Goal: Book appointment/travel/reservation

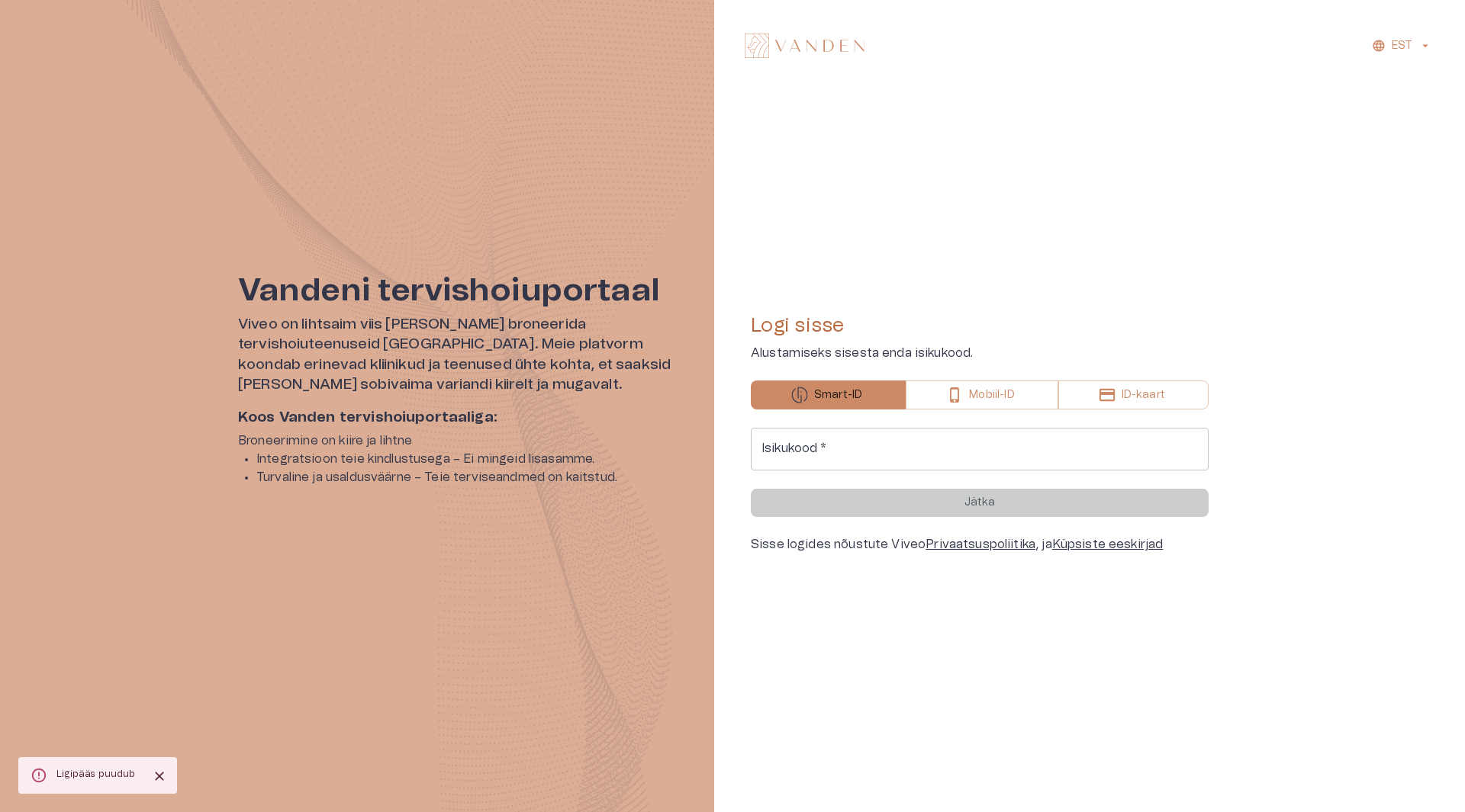
click at [877, 452] on input "Isikukood   *" at bounding box center [979, 449] width 458 height 43
type input "**********"
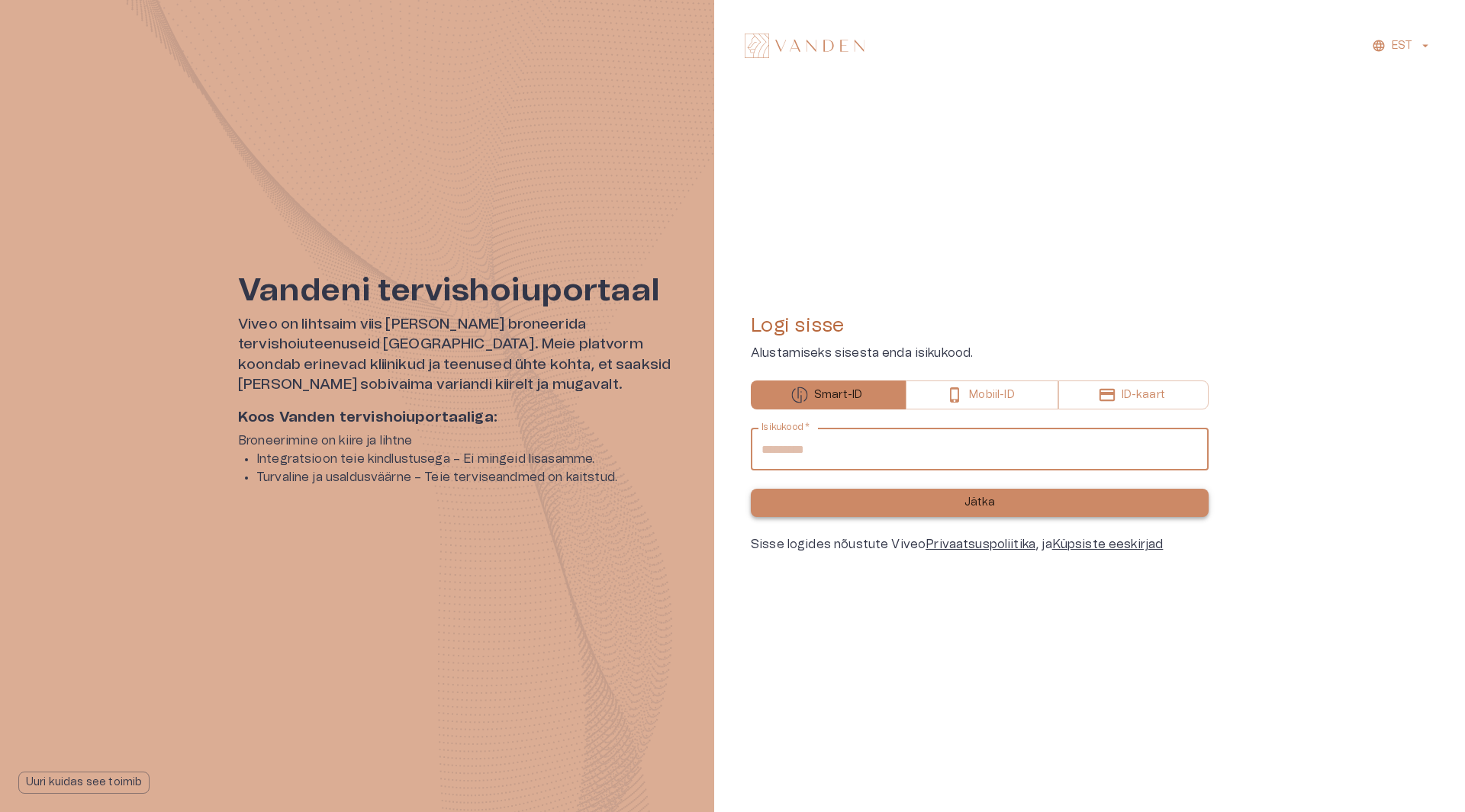
click at [984, 508] on p "Jätka" at bounding box center [980, 503] width 31 height 16
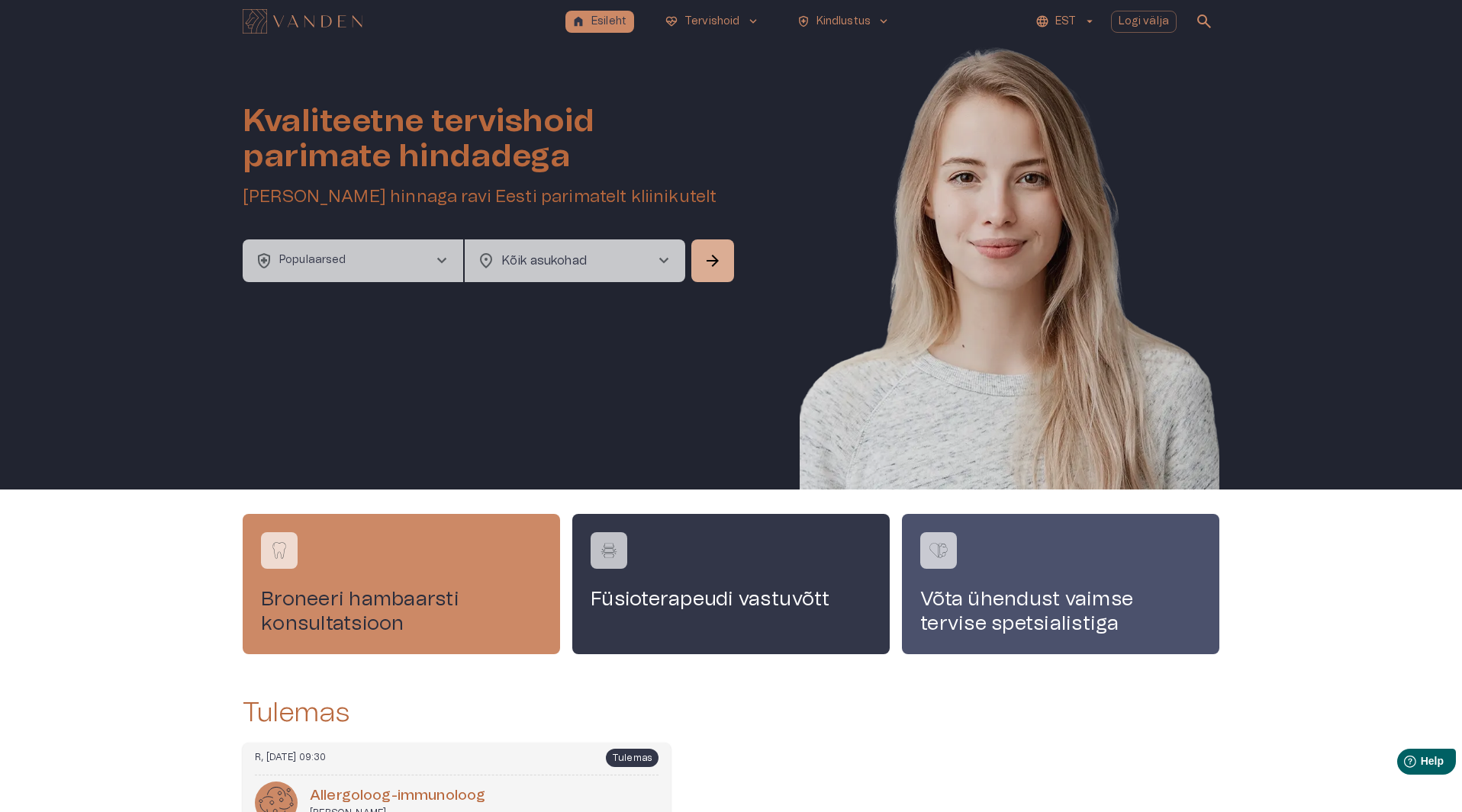
click at [449, 258] on span "chevron_right" at bounding box center [442, 261] width 18 height 18
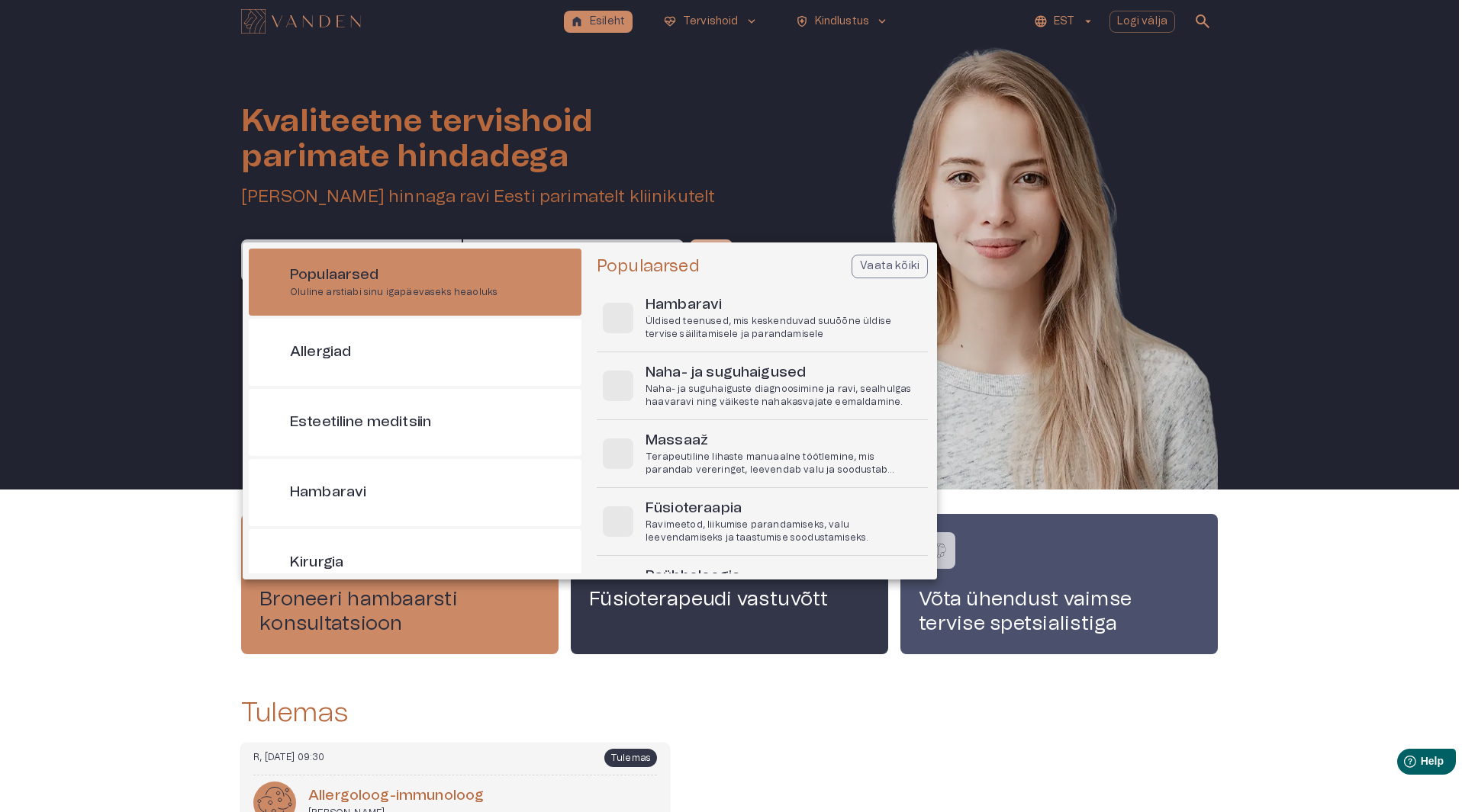
scroll to position [43, 0]
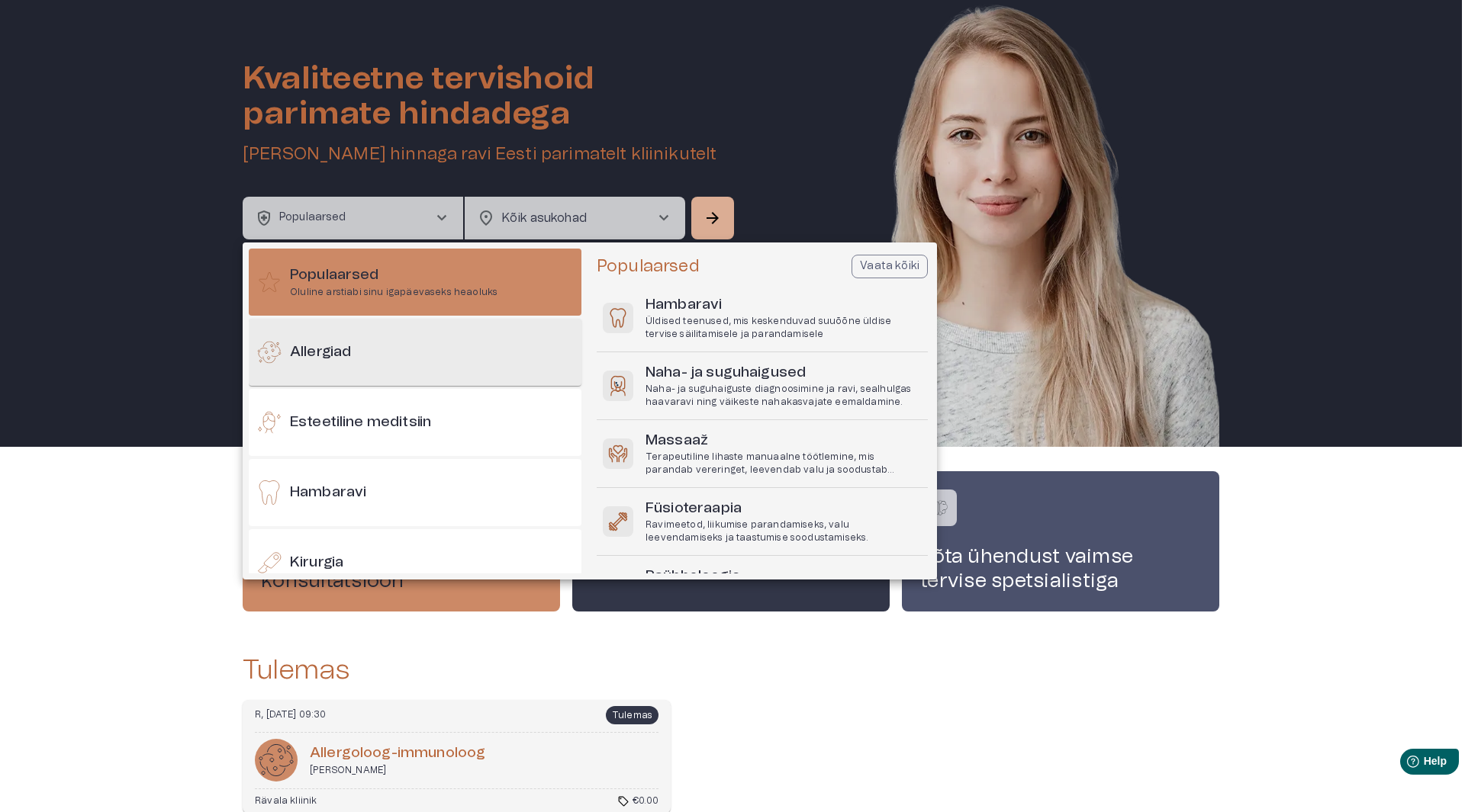
click at [395, 349] on div "Allergiad" at bounding box center [415, 353] width 333 height 67
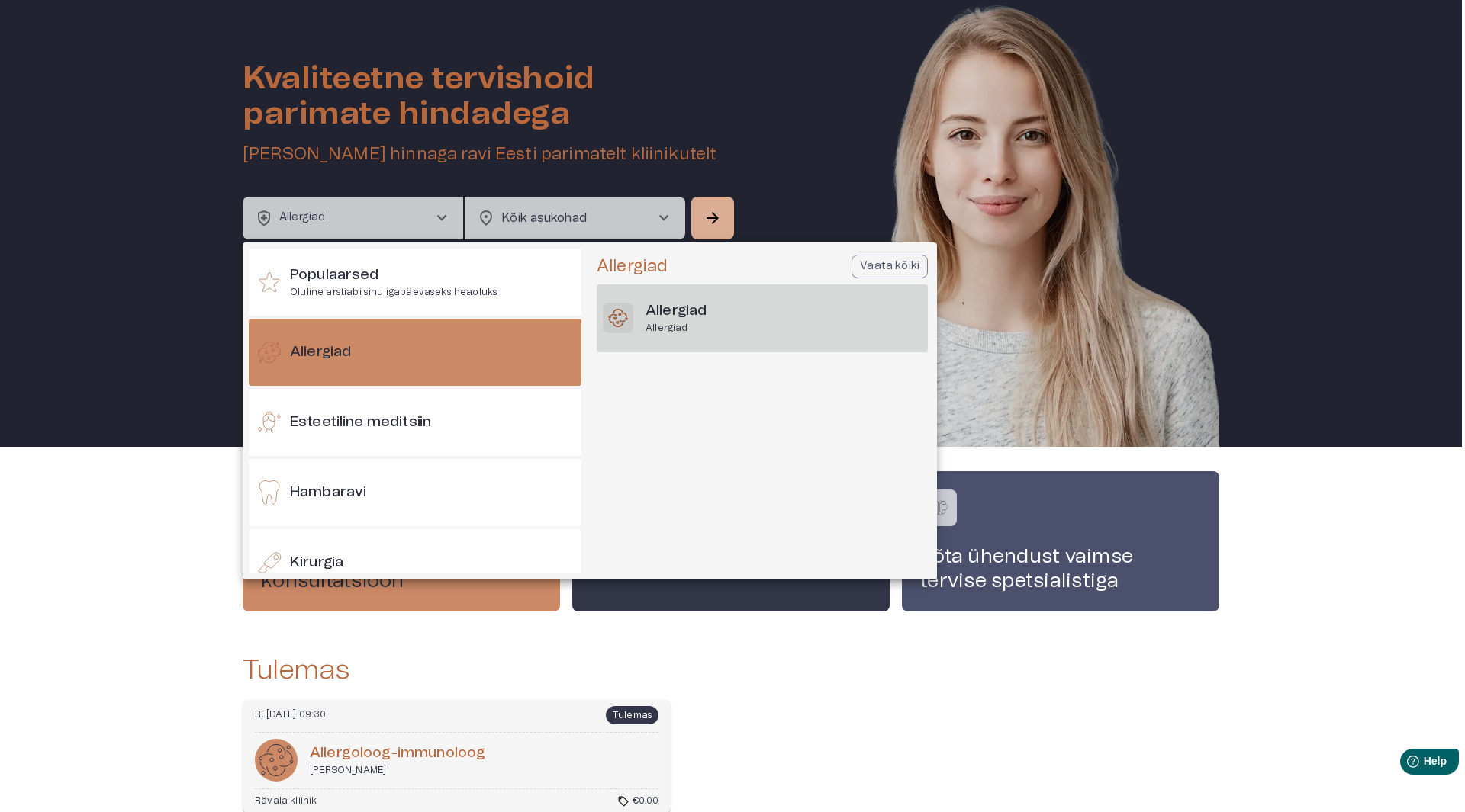
click at [631, 314] on icon at bounding box center [617, 318] width 27 height 27
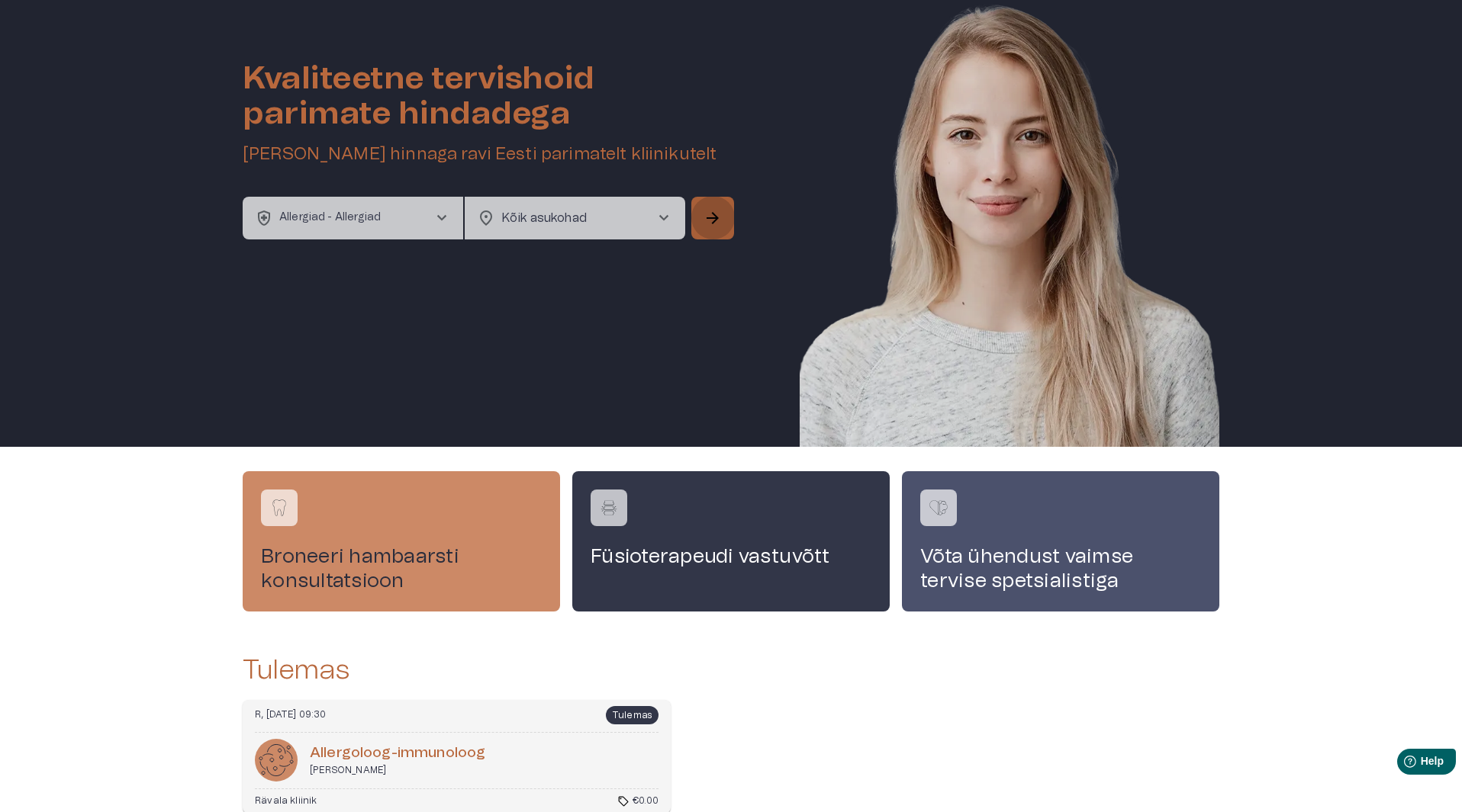
click at [722, 228] on button "arrow_forward" at bounding box center [712, 218] width 43 height 43
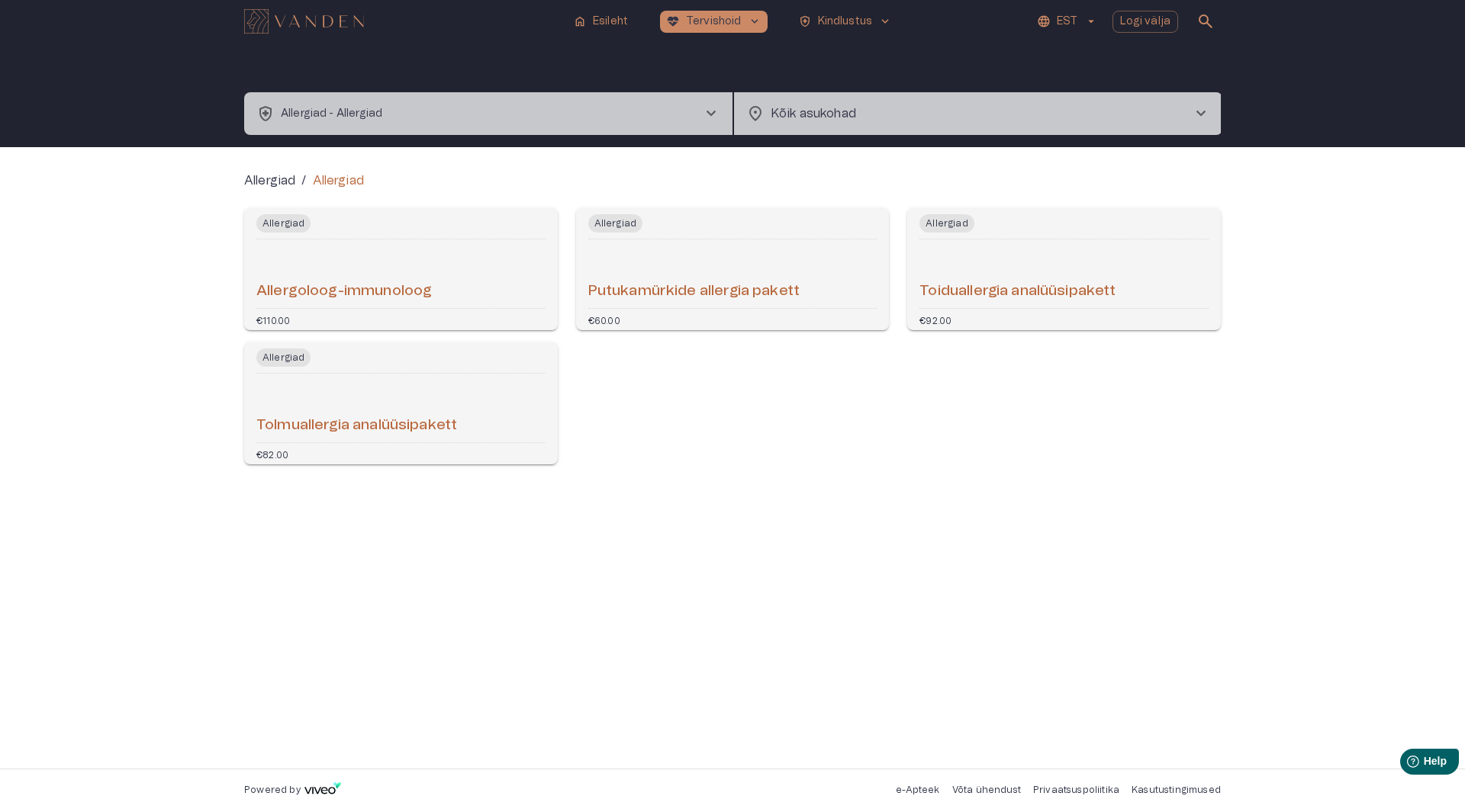
click at [981, 284] on h6 "Toiduallergia analüüsipakett" at bounding box center [1017, 291] width 196 height 21
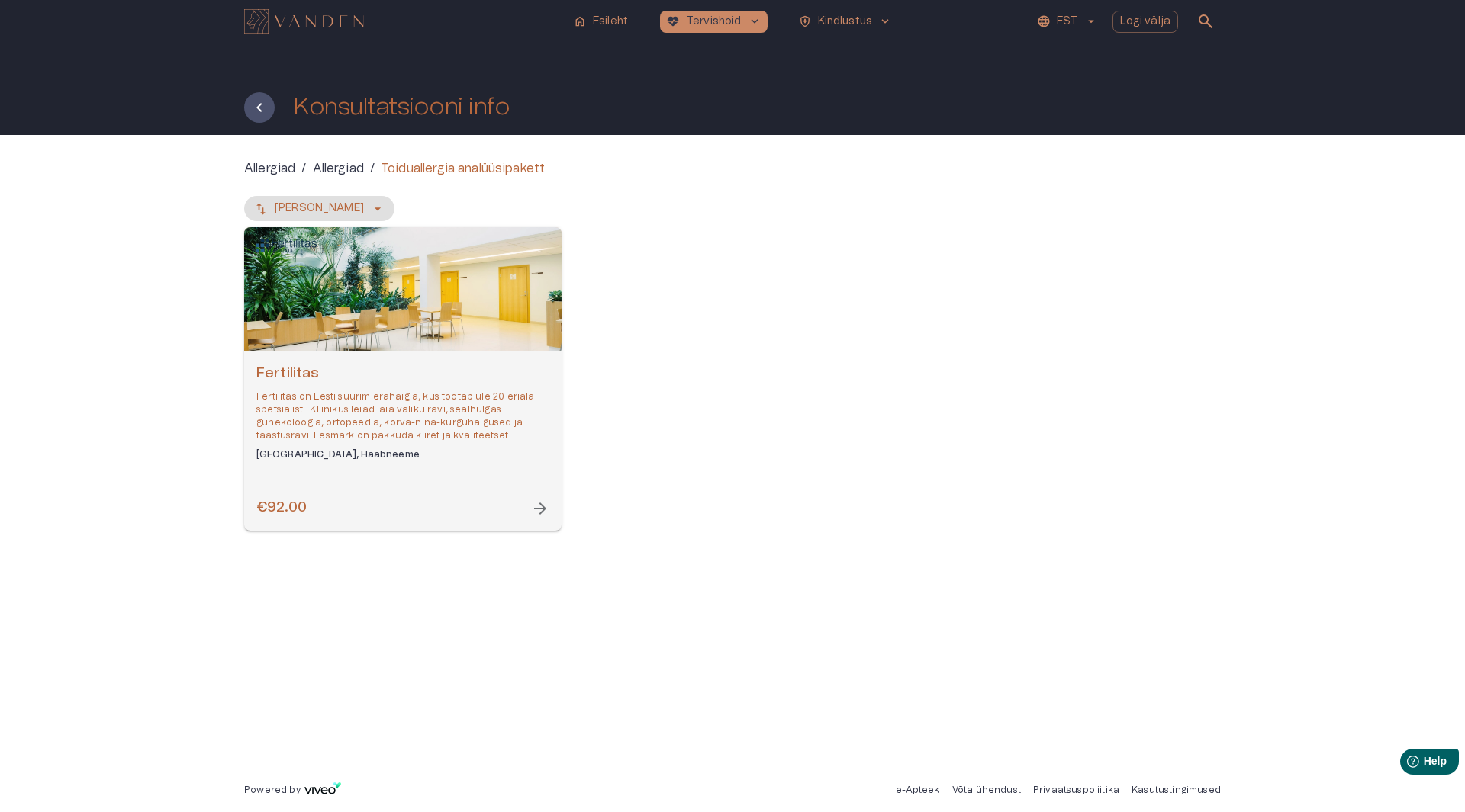
click at [510, 414] on p "Fertilitas on Eesti suurim erahaigla, kus töötab üle 20 eriala spetsialisti. Kl…" at bounding box center [403, 417] width 293 height 53
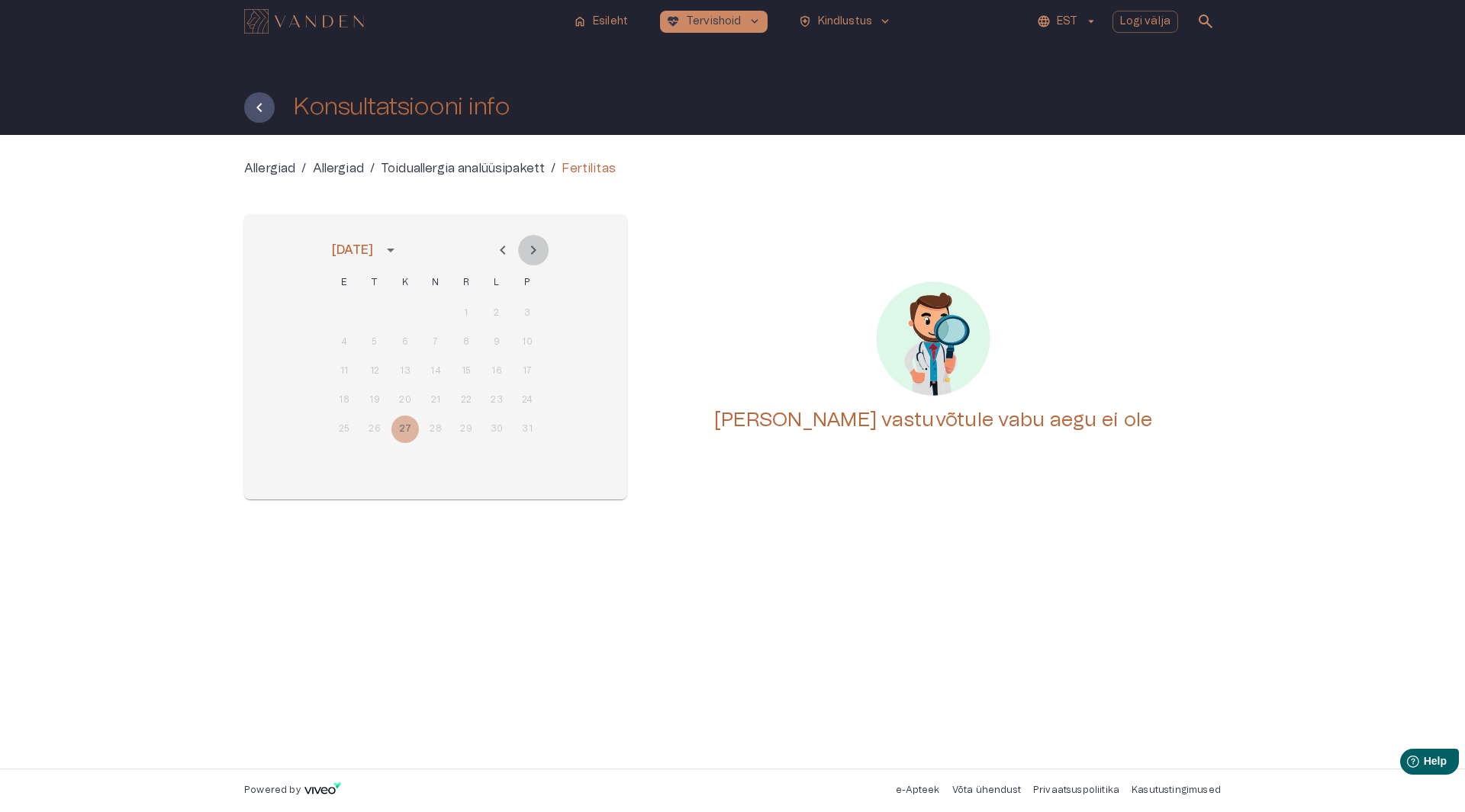
click at [526, 249] on icon "Next month" at bounding box center [533, 250] width 18 height 18
click at [530, 249] on icon "Next month" at bounding box center [533, 250] width 18 height 18
click at [508, 251] on icon "Previous month" at bounding box center [503, 250] width 18 height 18
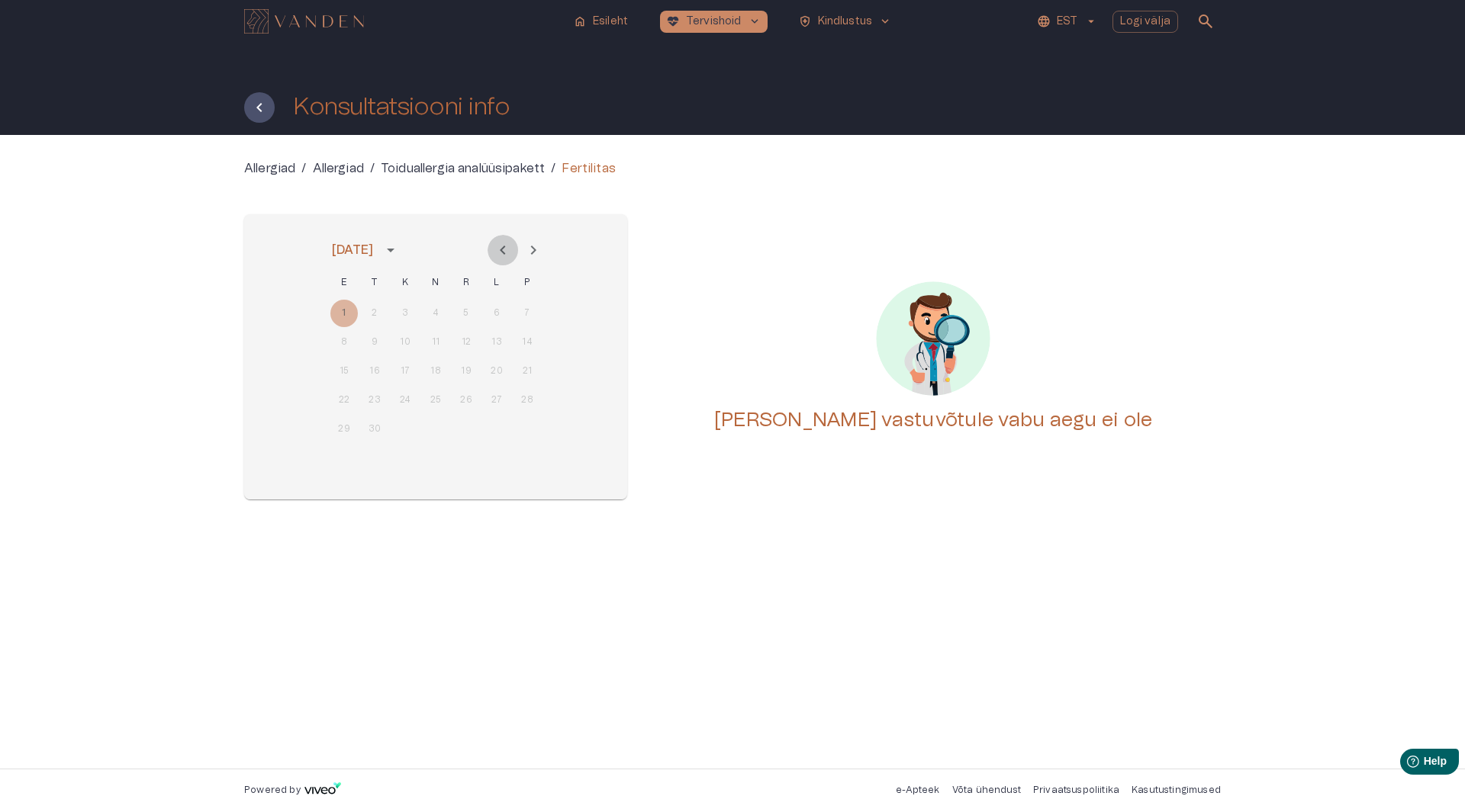
click at [508, 251] on icon "Previous month" at bounding box center [503, 250] width 18 height 18
click at [529, 170] on p "Toiduallergia analüüsipakett" at bounding box center [463, 169] width 164 height 18
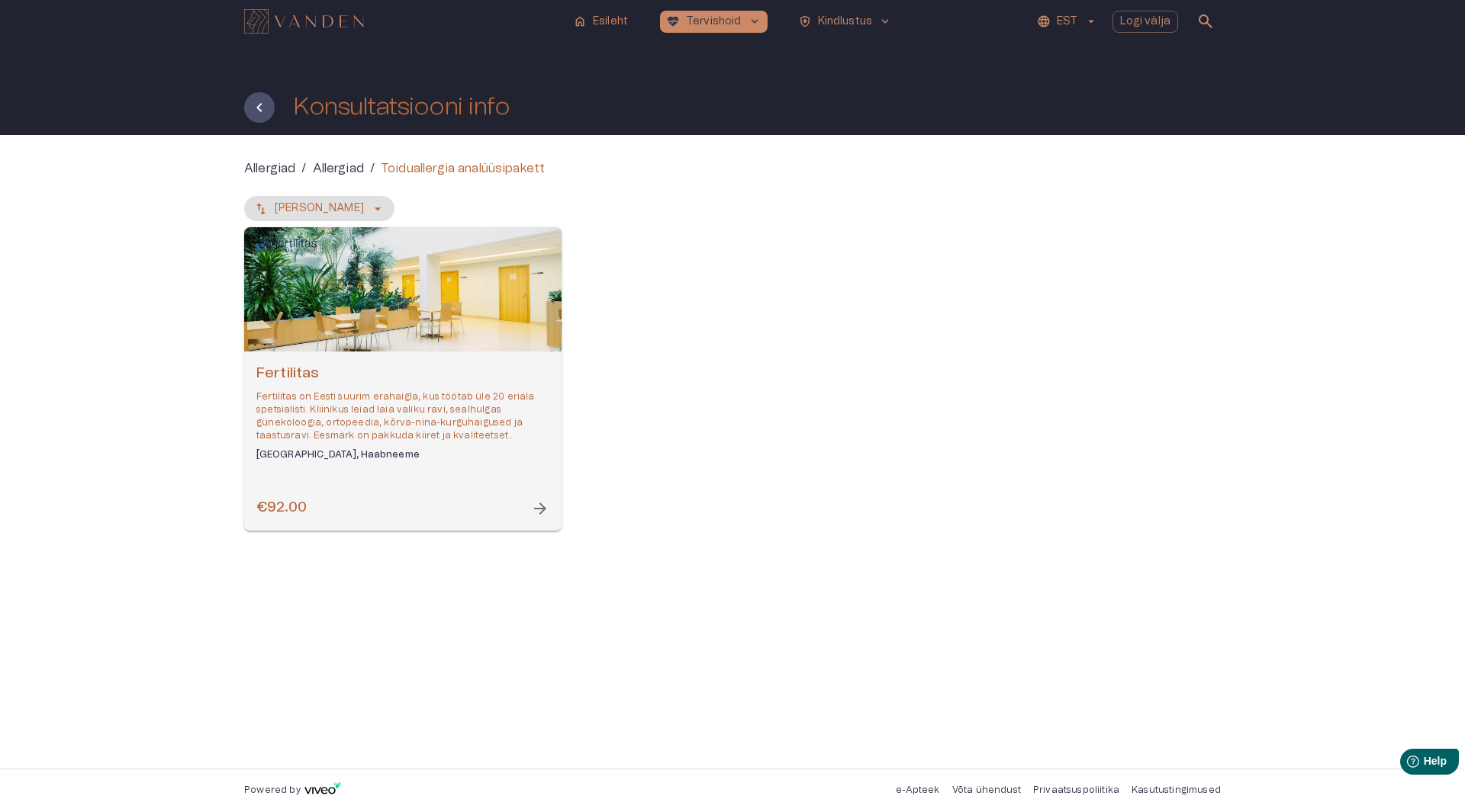
click at [540, 510] on span "arrow_forward" at bounding box center [540, 508] width 18 height 18
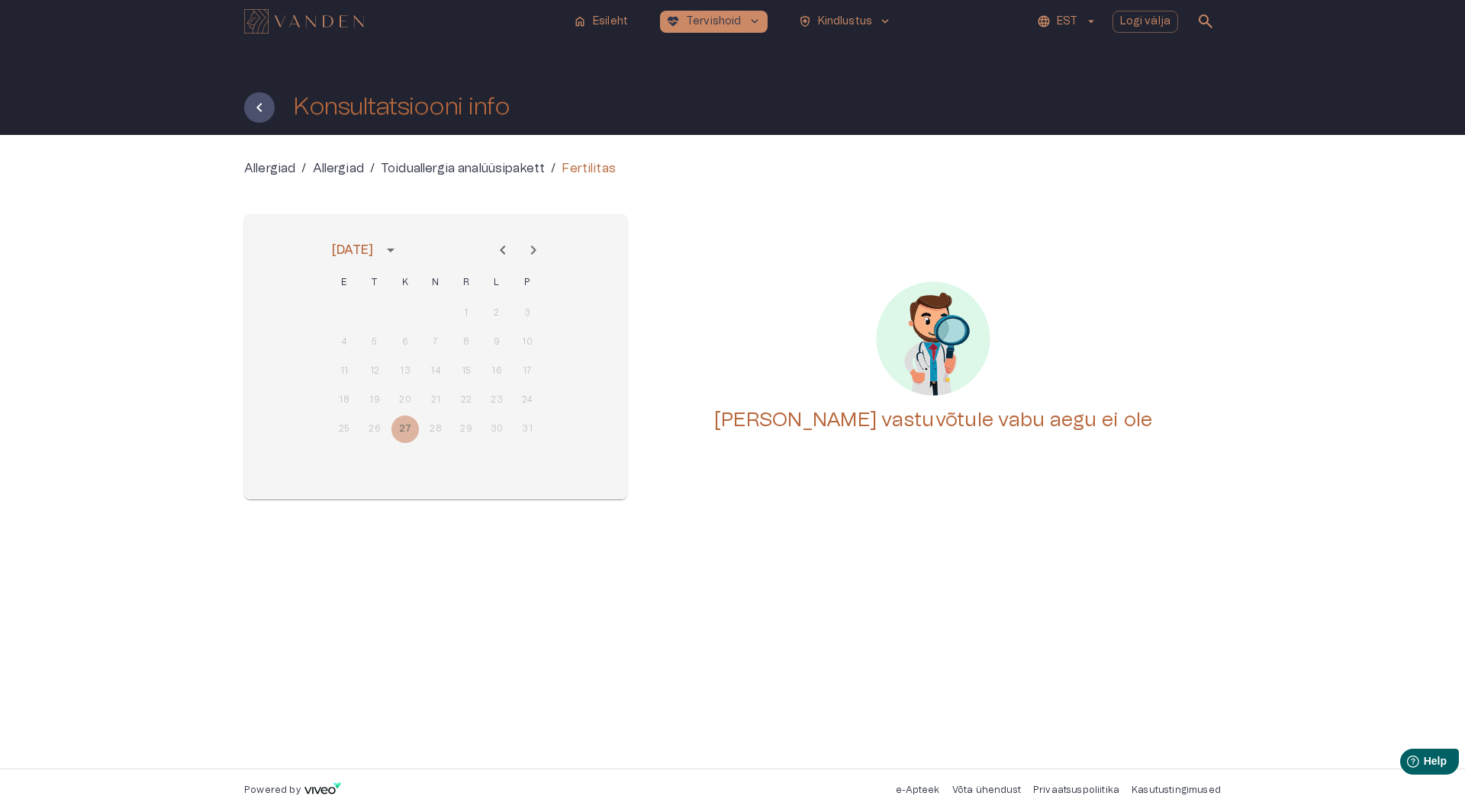
click at [358, 169] on p "Allergiad" at bounding box center [338, 169] width 51 height 18
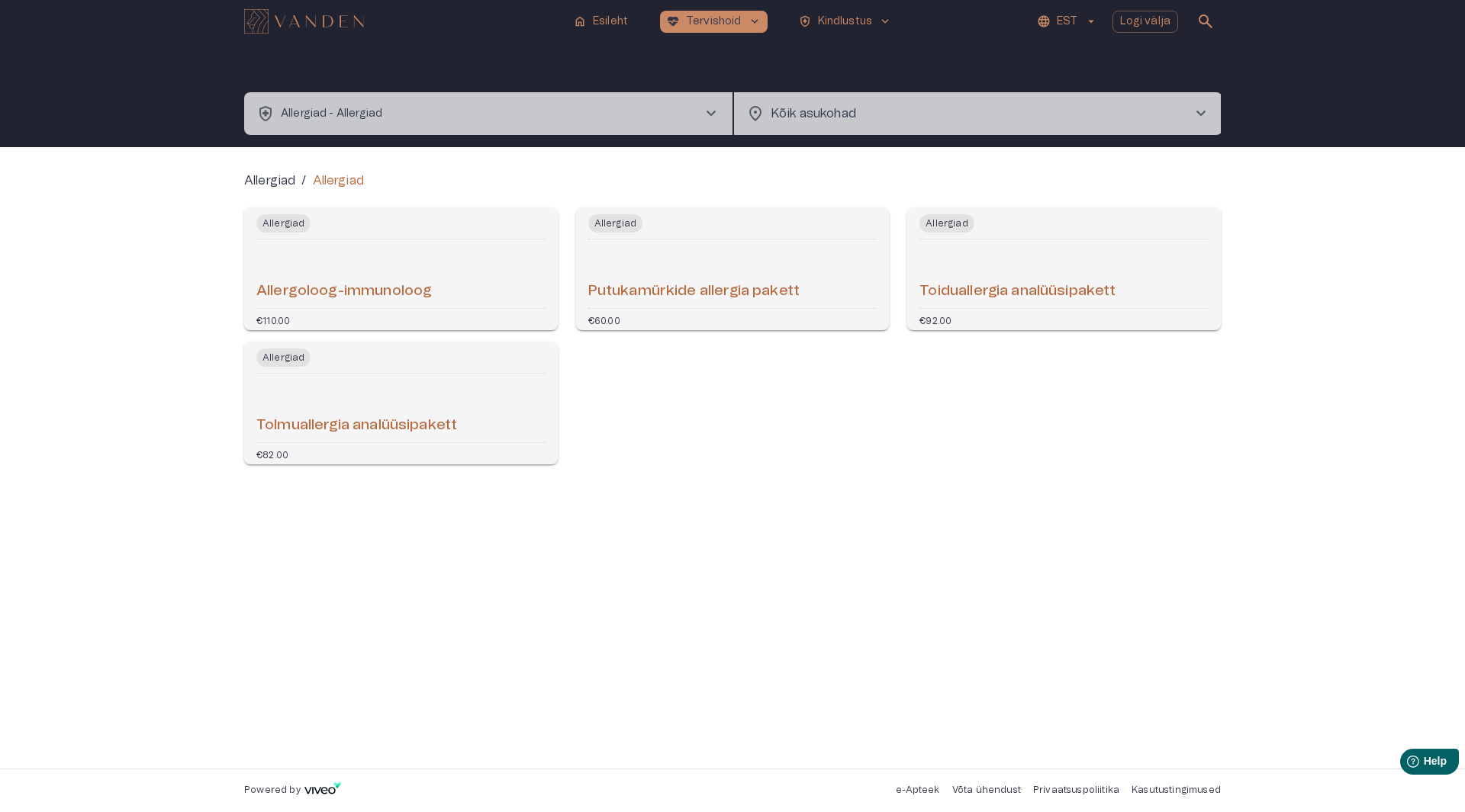
click at [419, 285] on h6 "Allergoloog-immunoloog" at bounding box center [344, 291] width 175 height 21
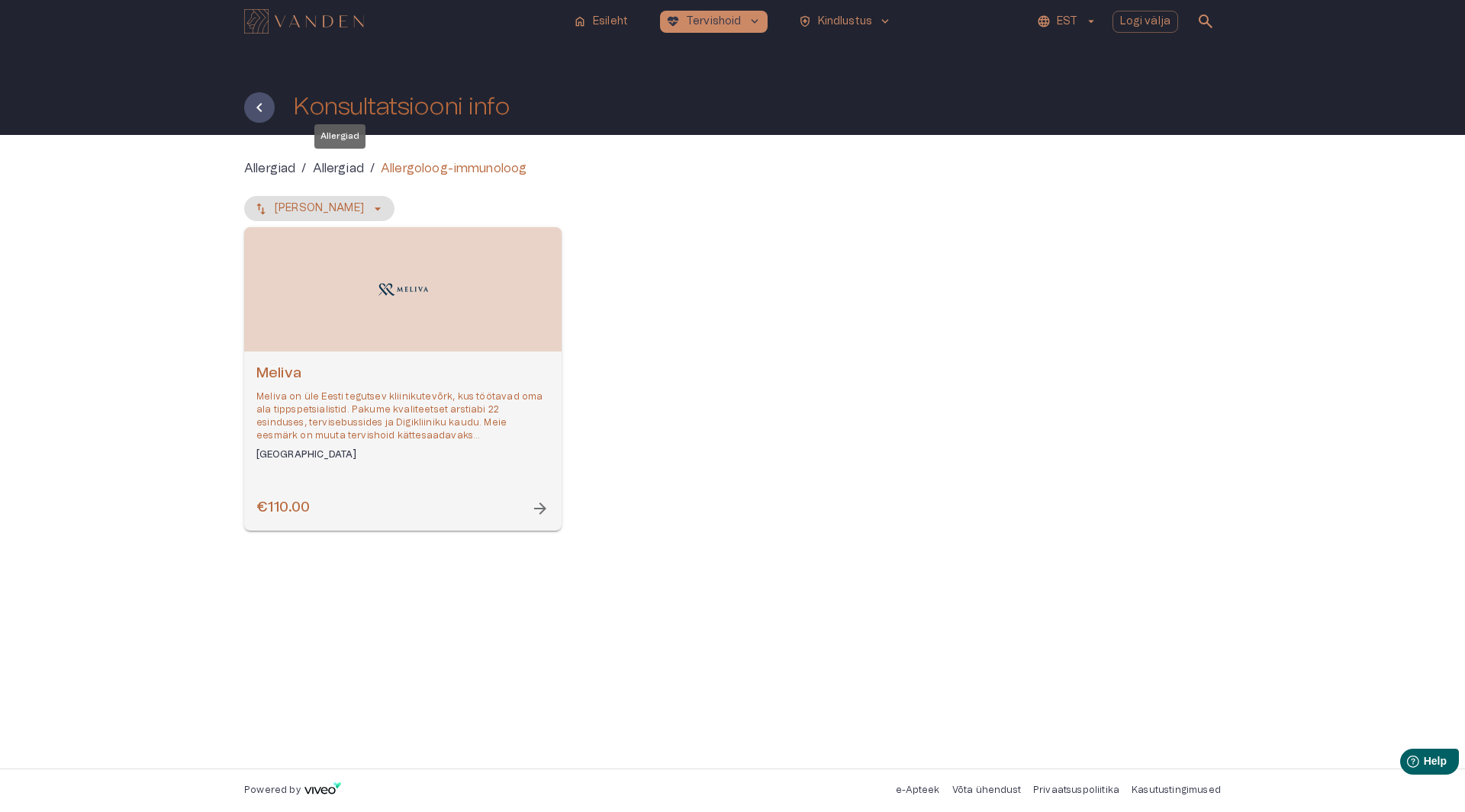
click at [362, 166] on p "Allergiad" at bounding box center [338, 169] width 51 height 18
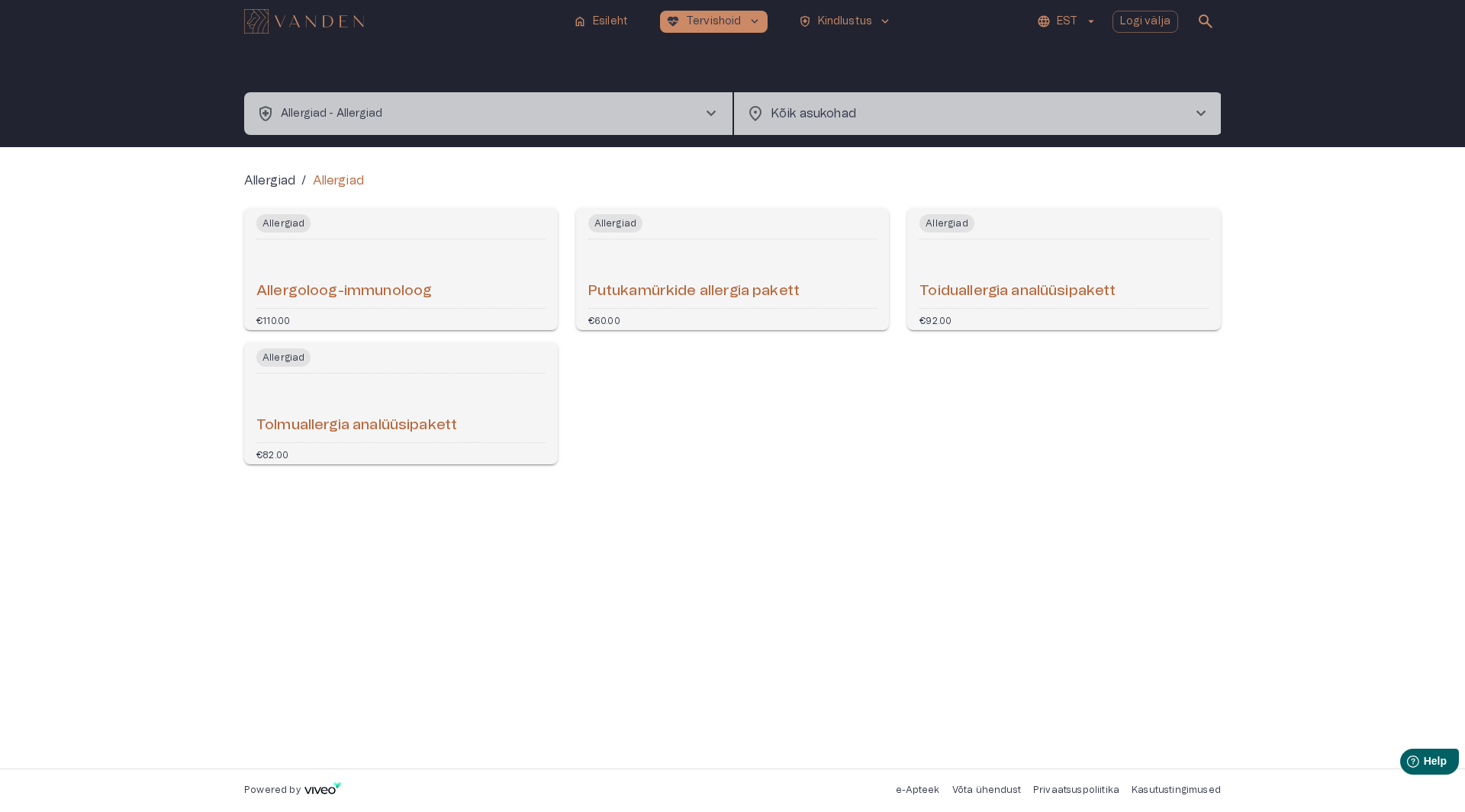
click at [1027, 271] on div "Toiduallergia analüüsipakett" at bounding box center [1063, 274] width 289 height 57
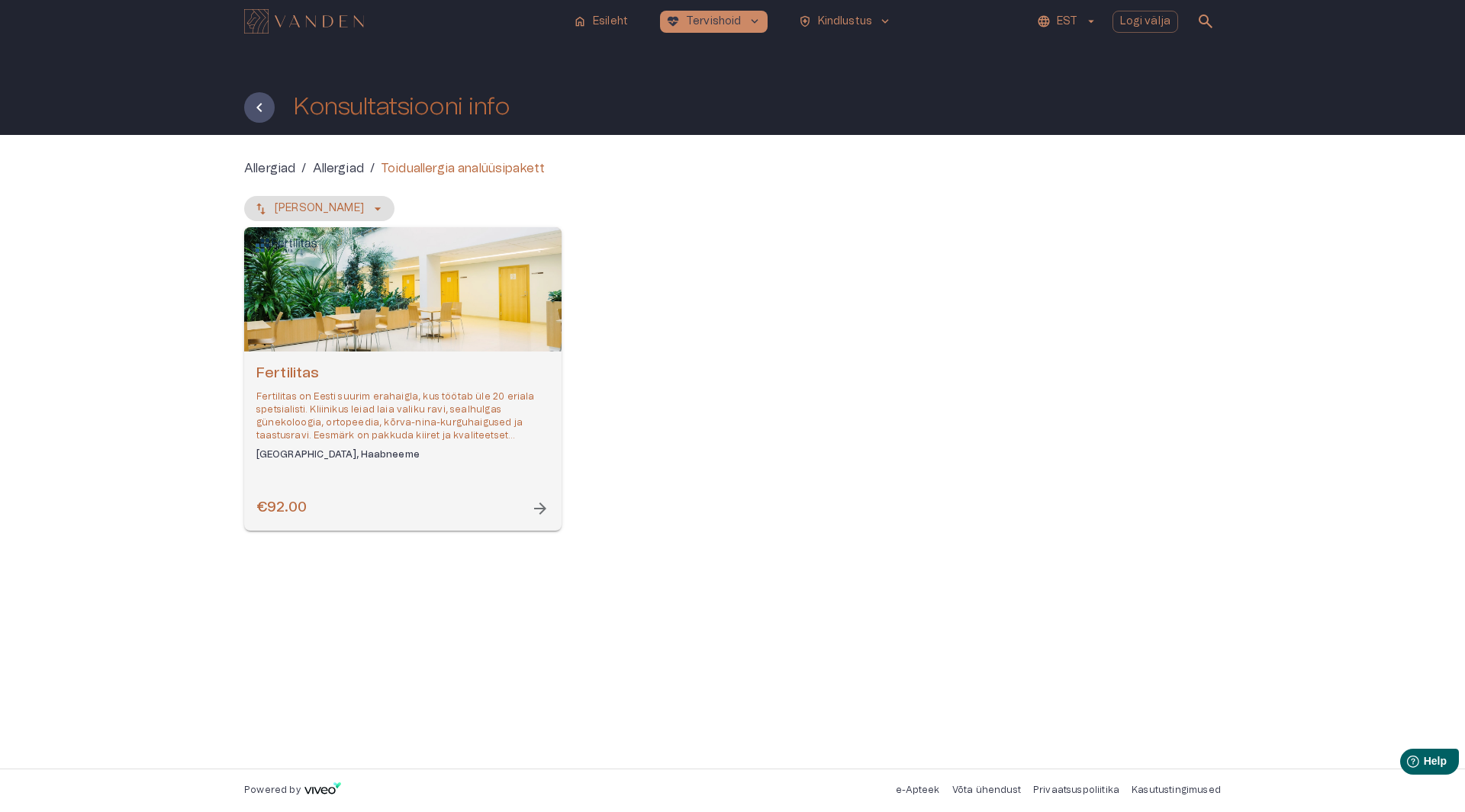
click at [501, 485] on div "Fertilitas Fertilitas on Eesti suurim erahaigla, kus töötab üle 20 eriala spets…" at bounding box center [403, 441] width 318 height 179
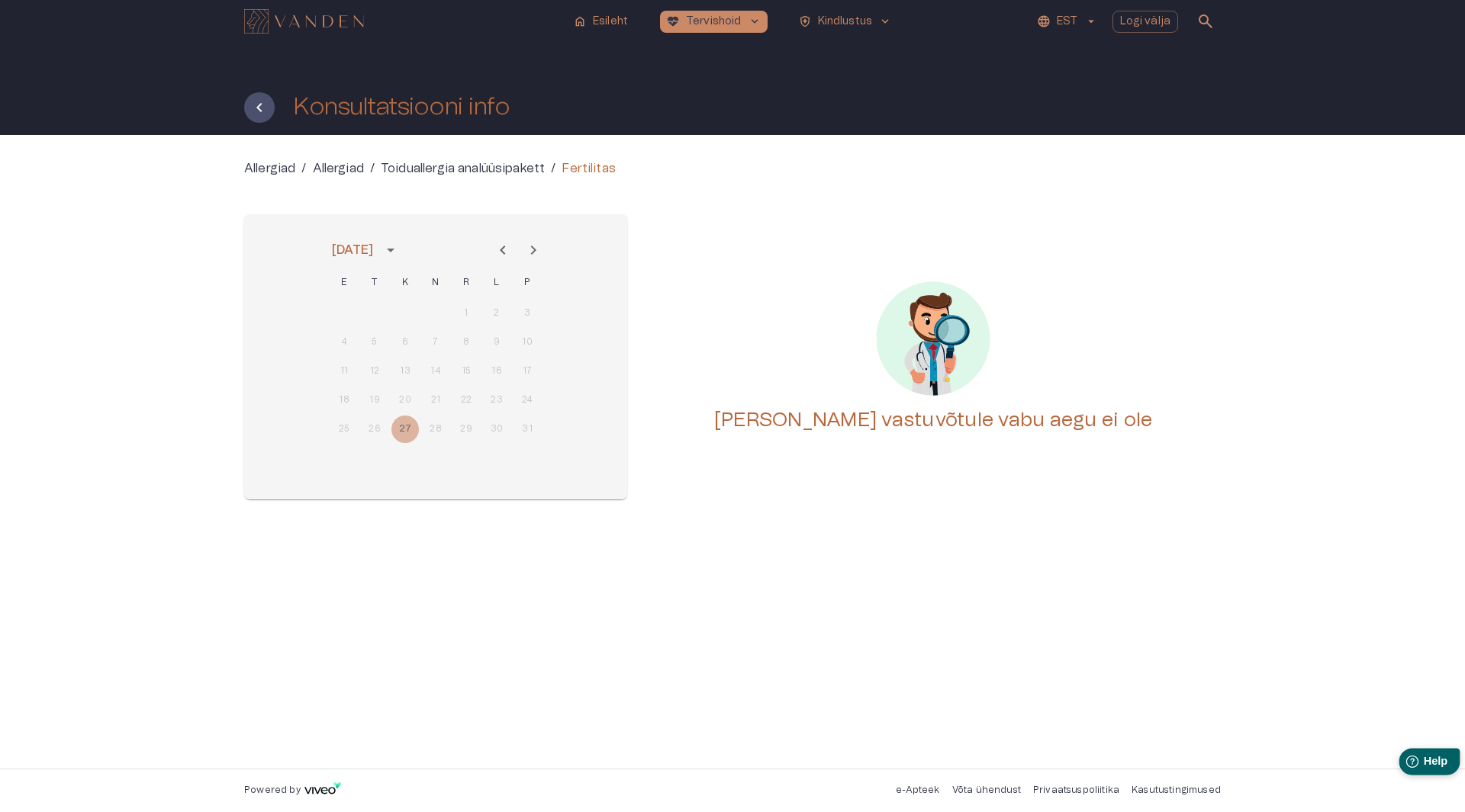
click at [1424, 764] on span "Help" at bounding box center [1435, 762] width 25 height 13
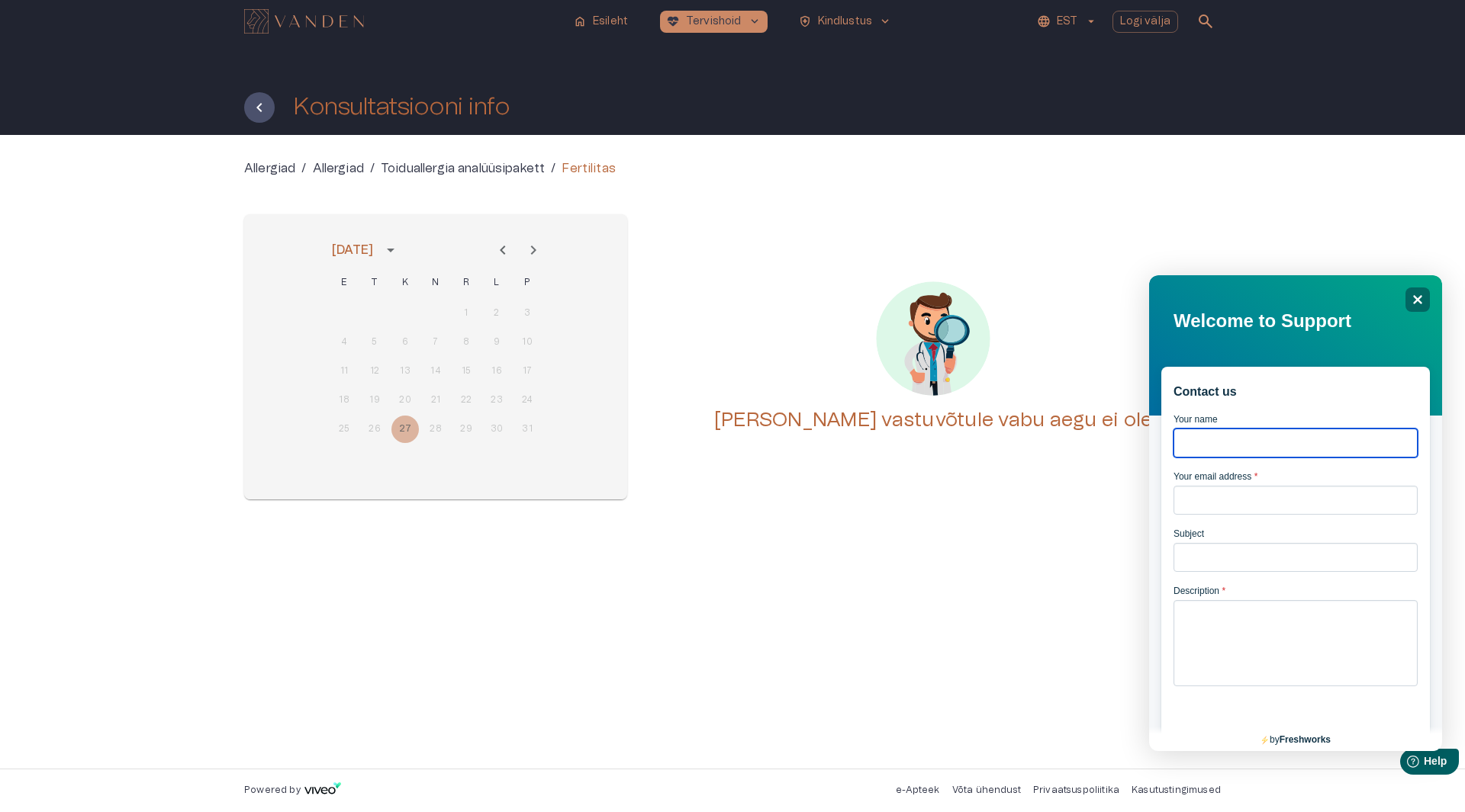
click at [1261, 448] on input "Your name" at bounding box center [1295, 443] width 244 height 29
type input "**********"
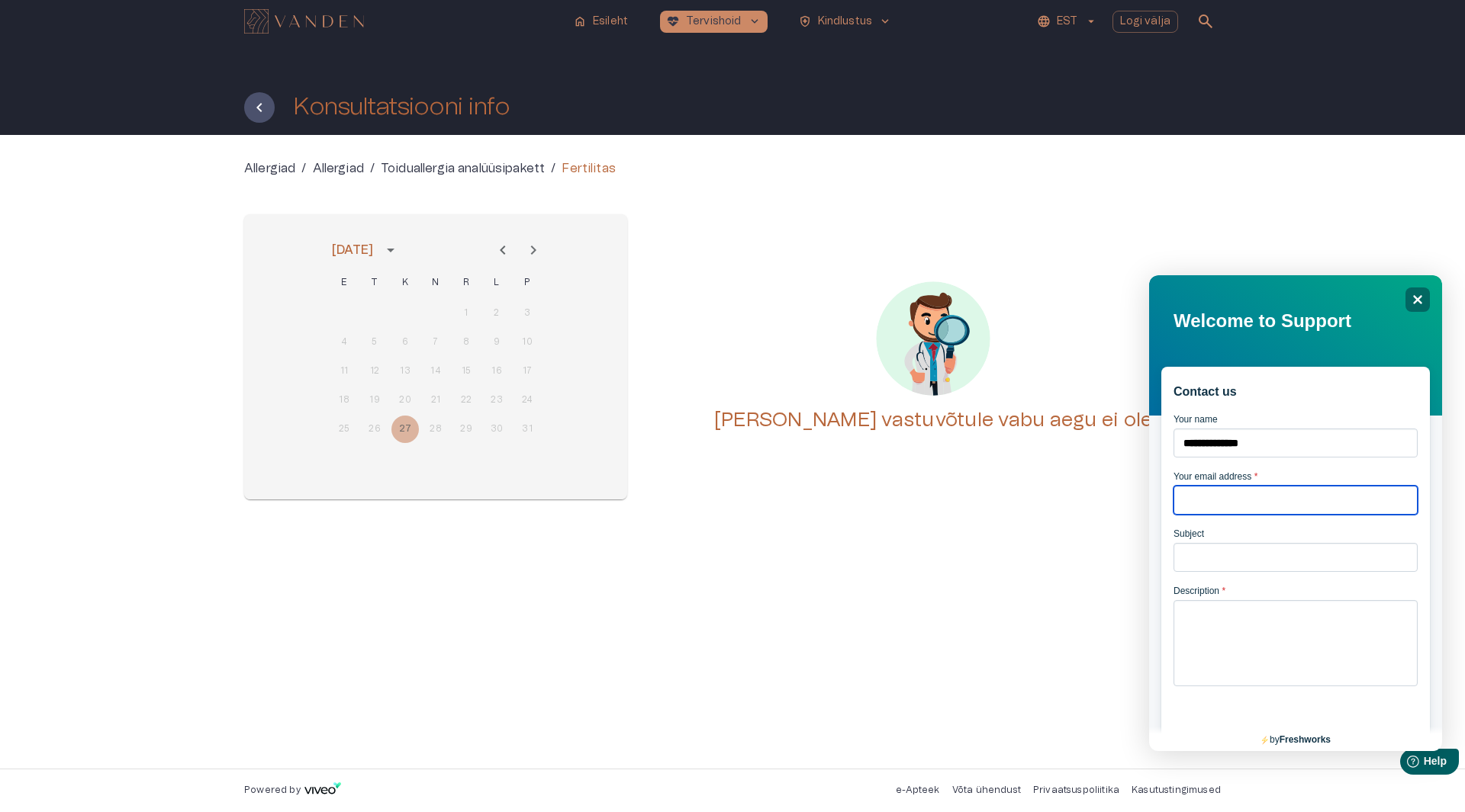
click at [1238, 503] on input "Your email address *" at bounding box center [1295, 500] width 244 height 29
type input "**********"
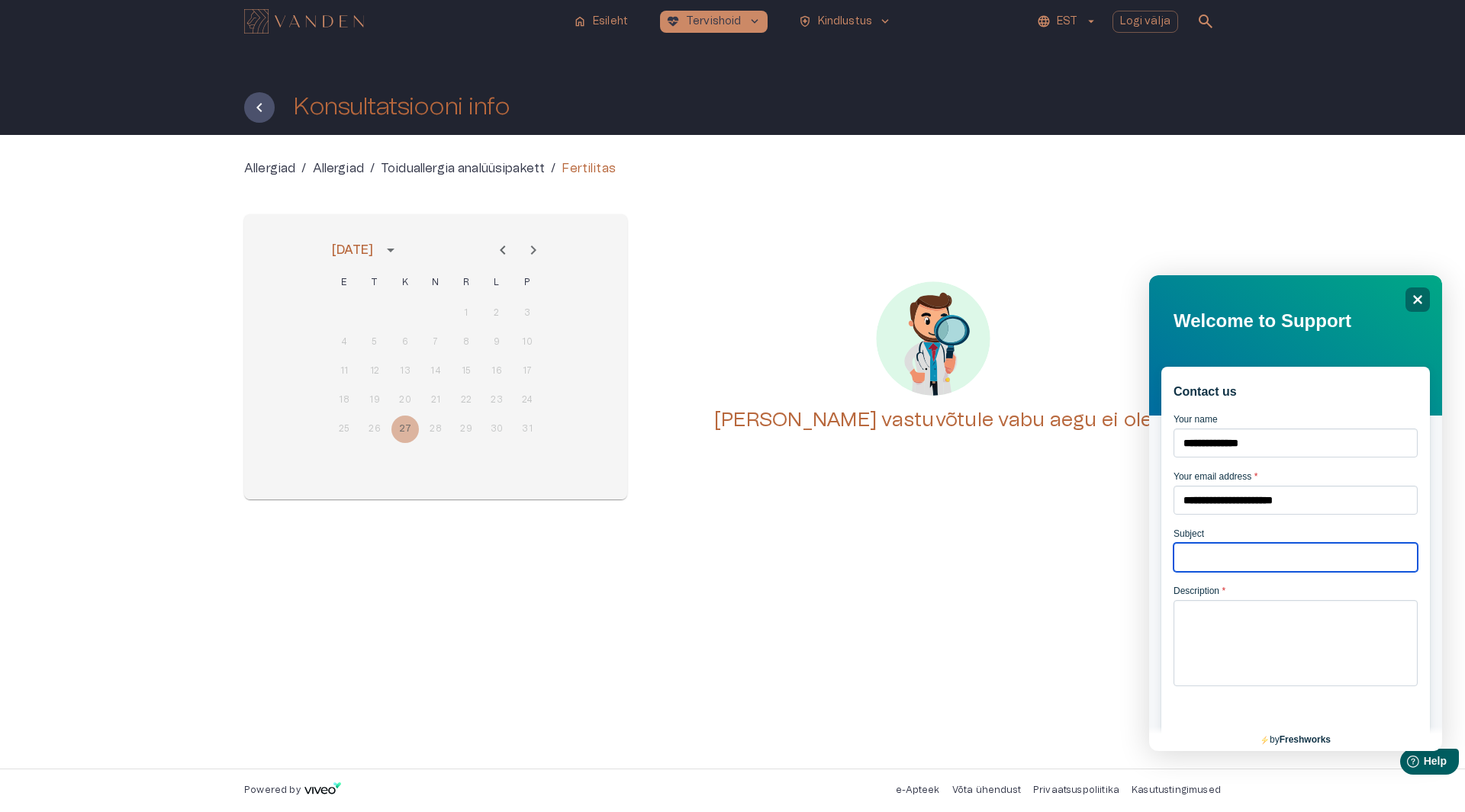
click at [1263, 572] on input "Subject" at bounding box center [1295, 557] width 244 height 29
type input "**********"
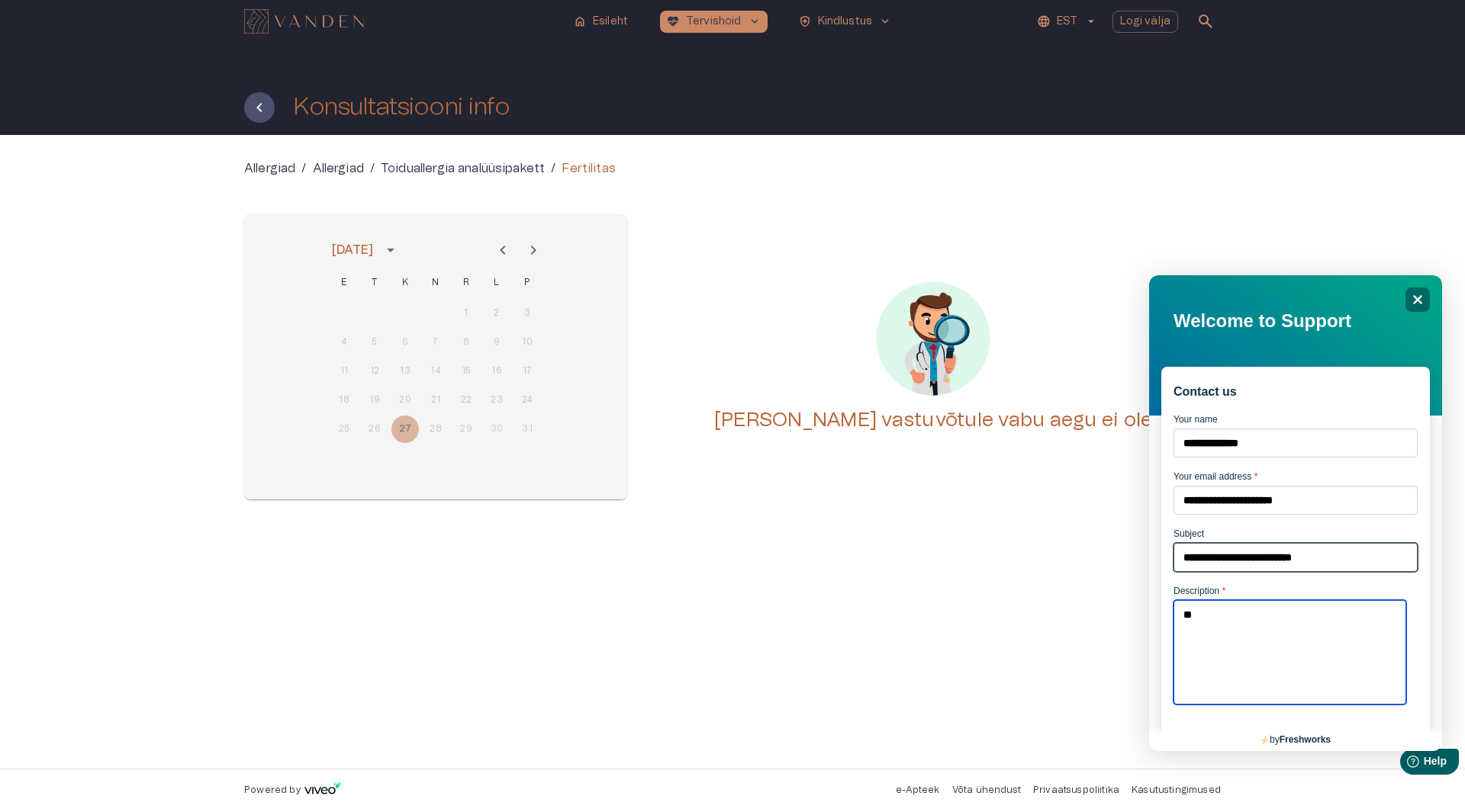
type textarea "*"
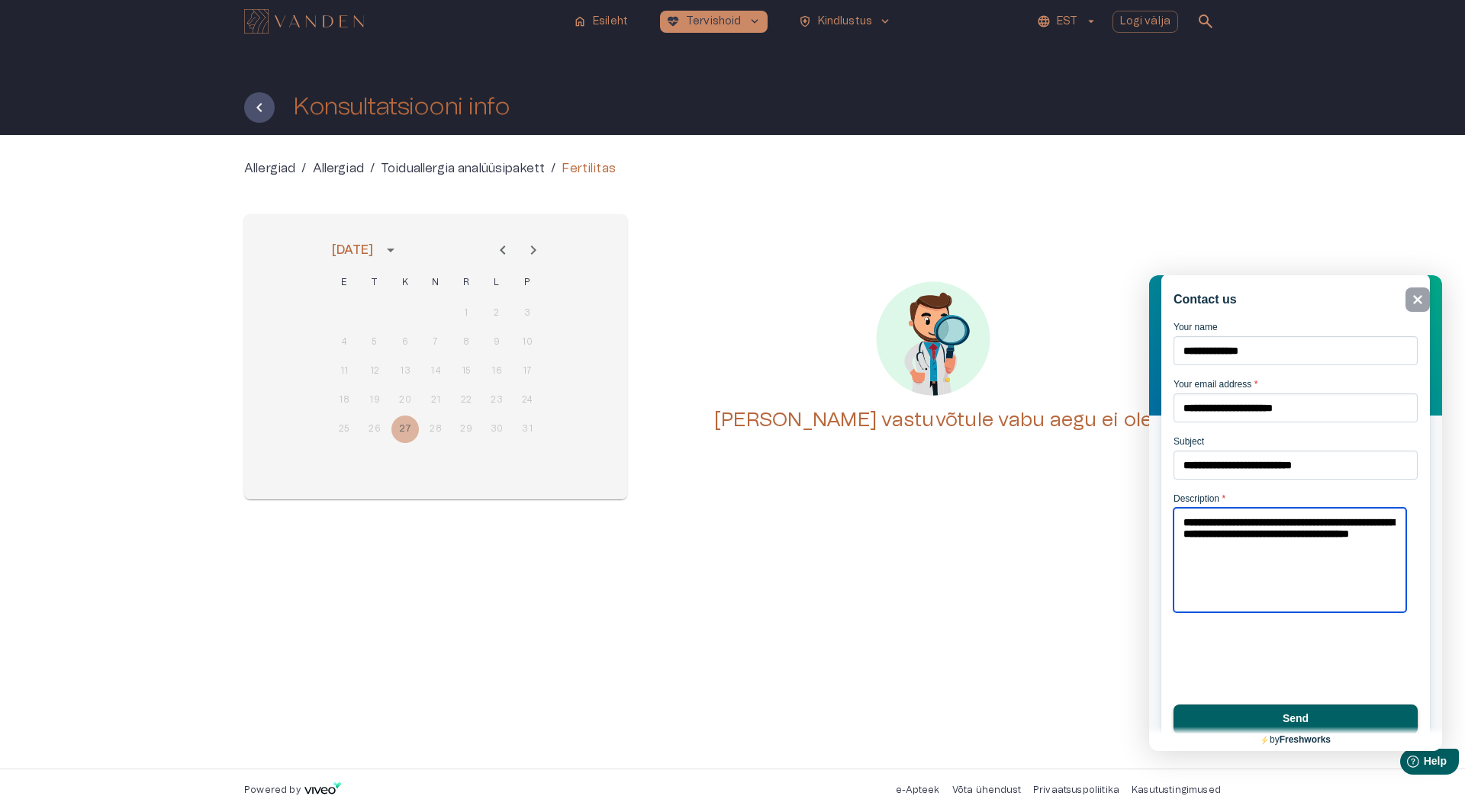
scroll to position [109, 0]
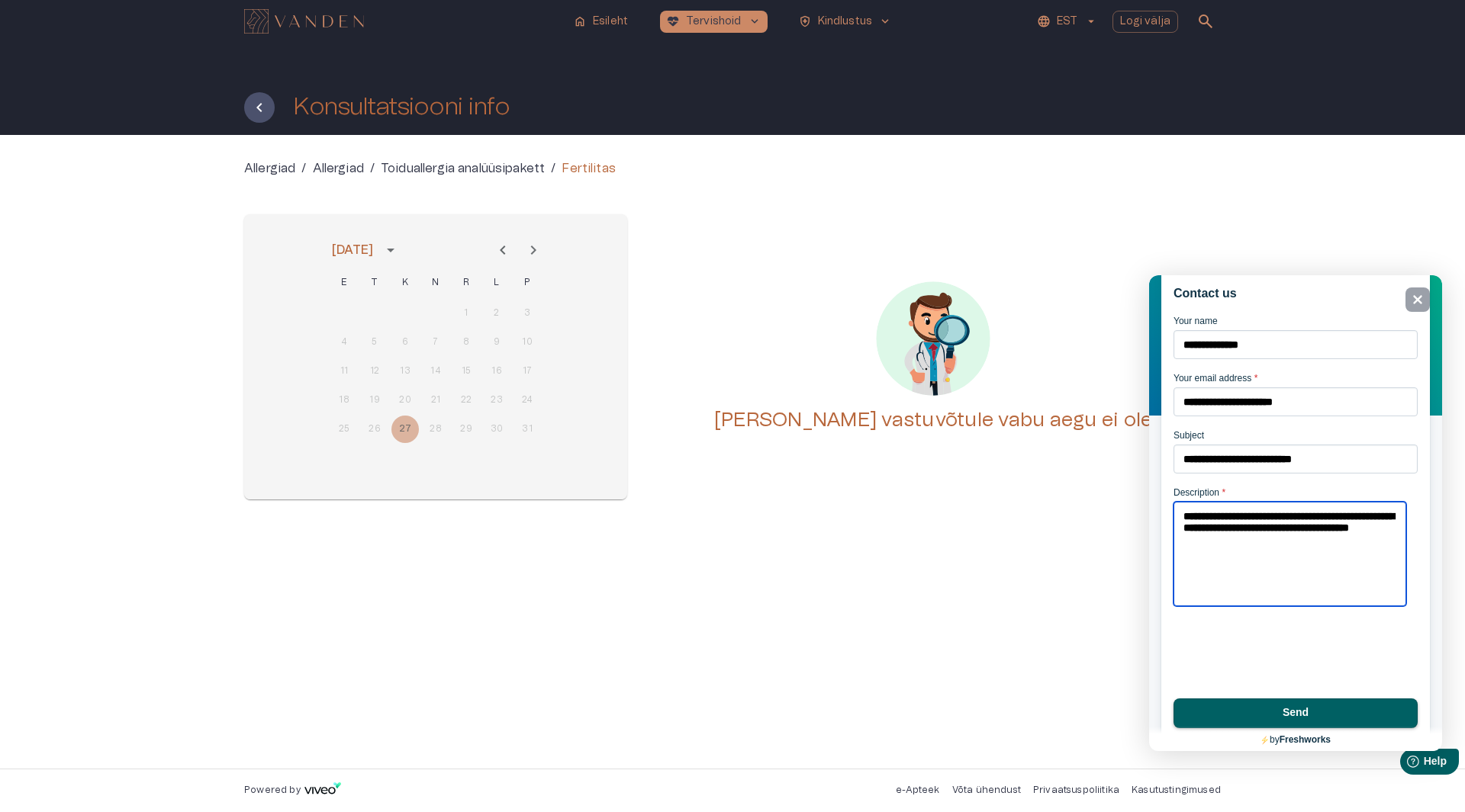
type textarea "**********"
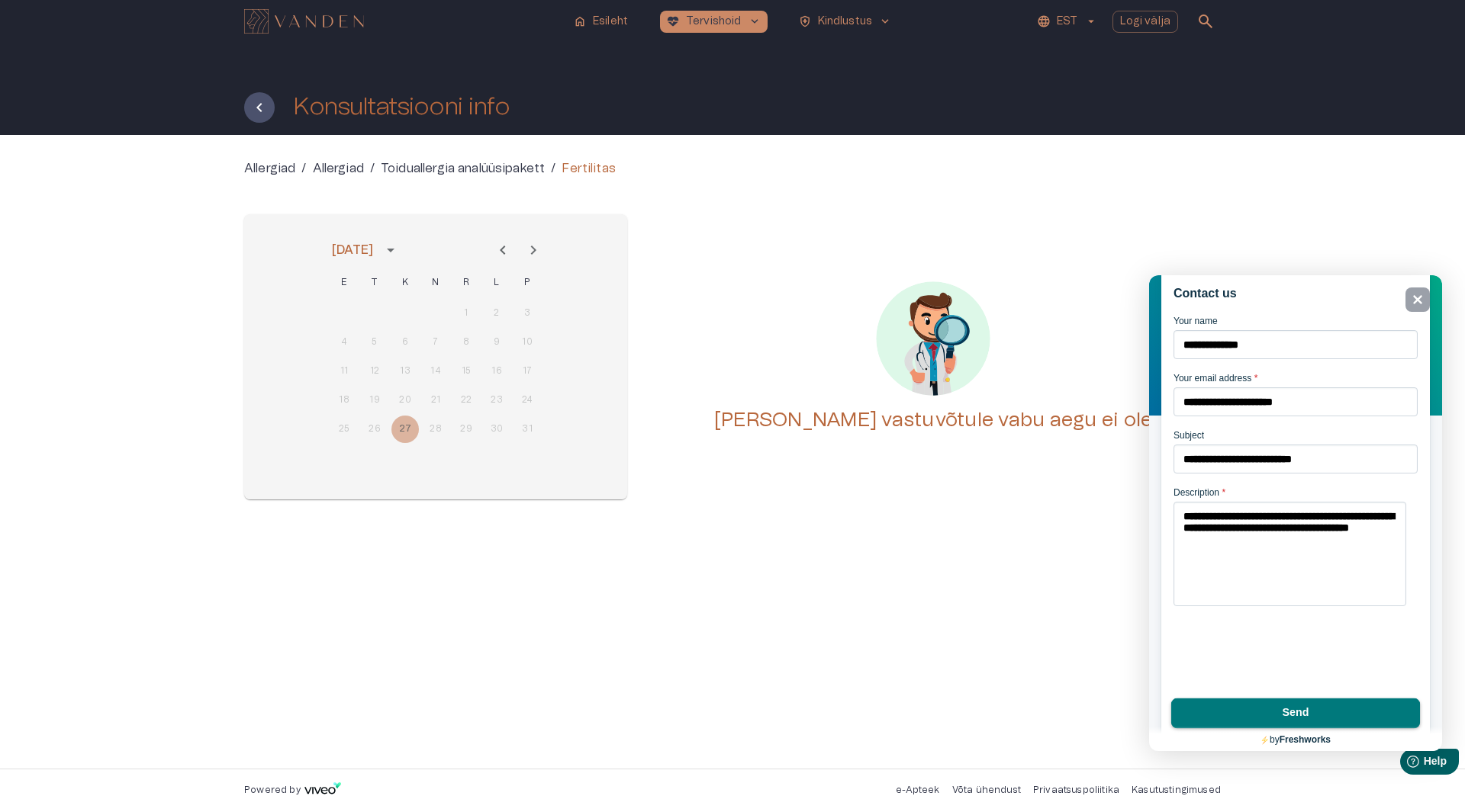
click at [1283, 708] on button "Send" at bounding box center [1295, 713] width 249 height 30
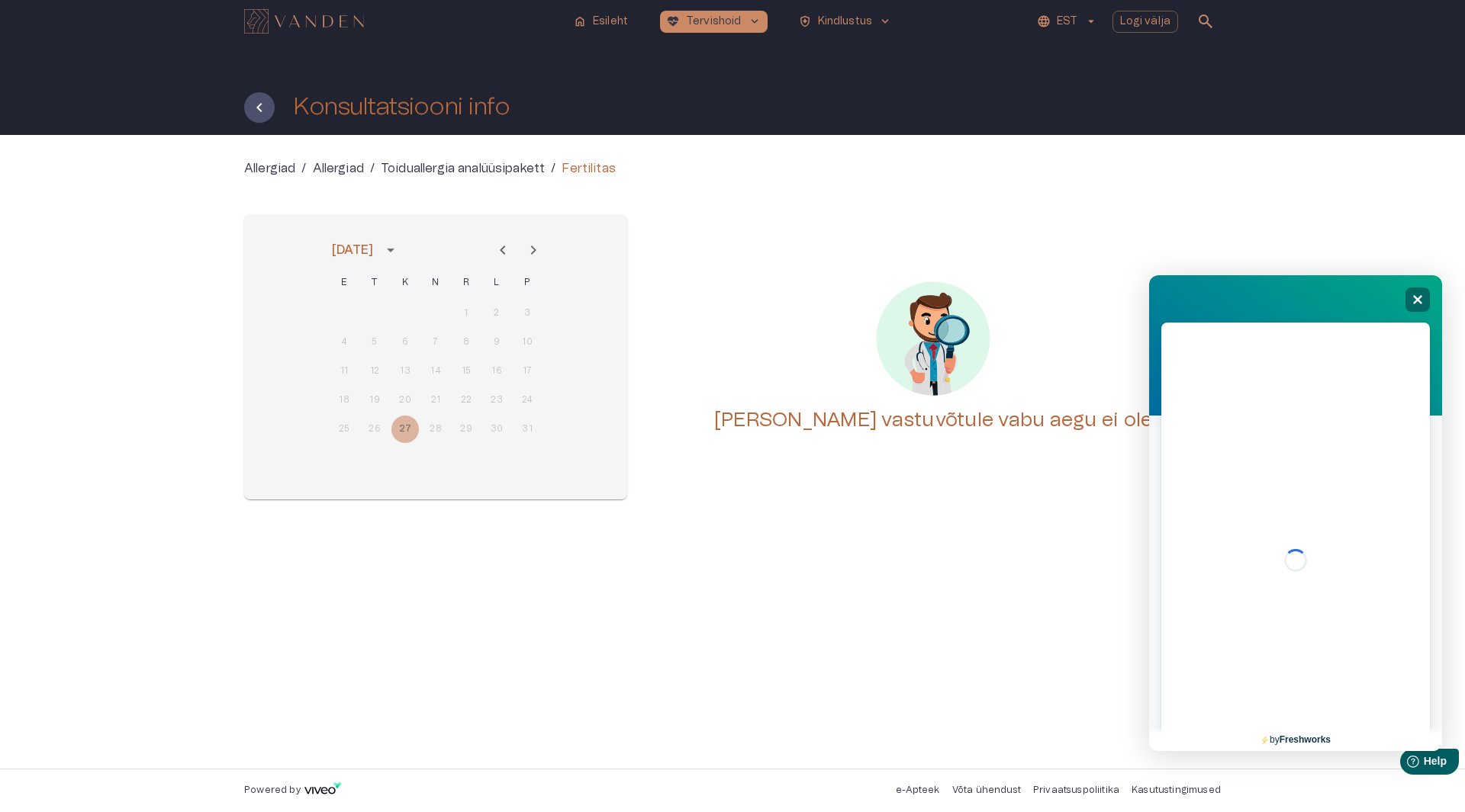
scroll to position [0, 0]
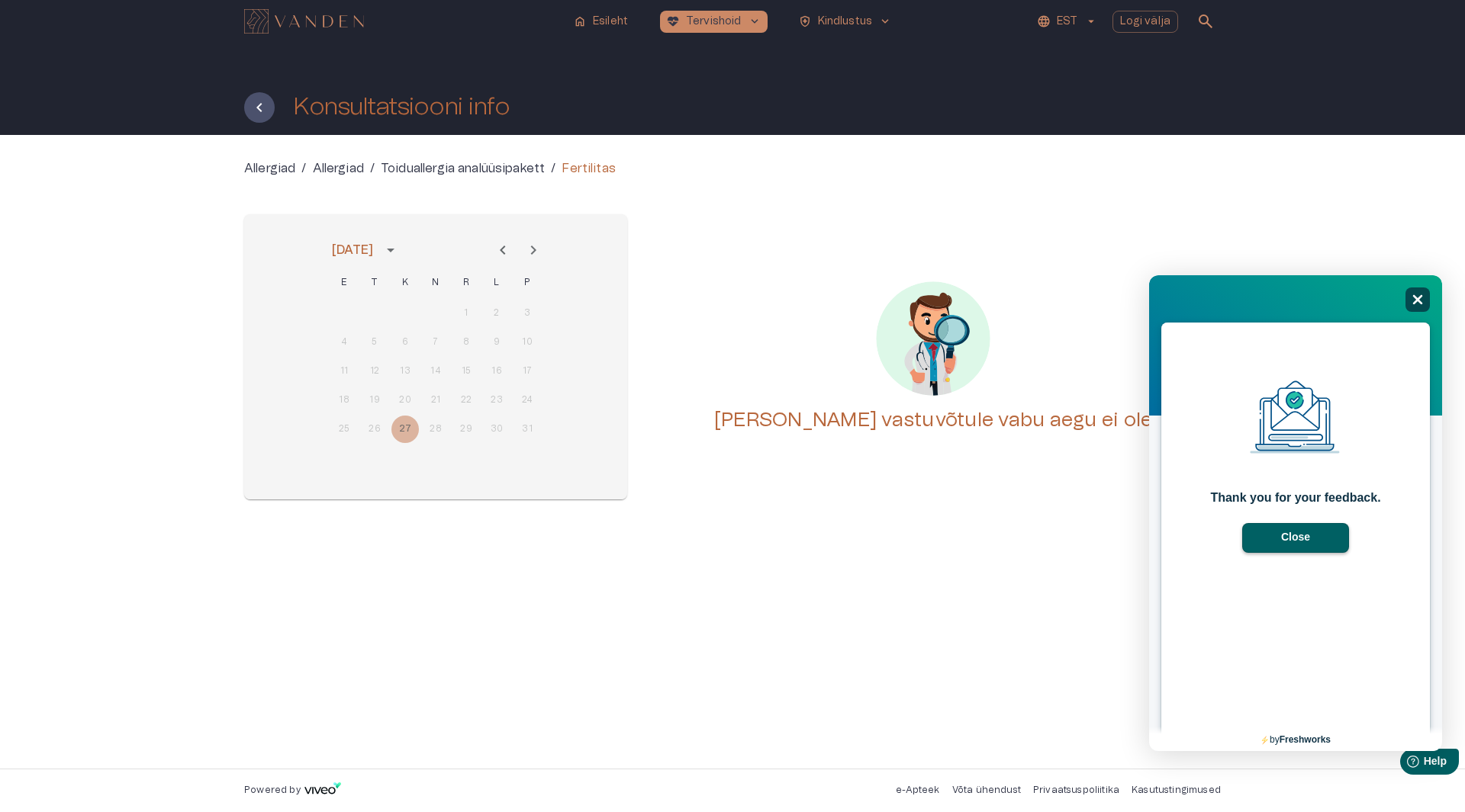
click at [1419, 298] on icon "Close" at bounding box center [1417, 299] width 12 height 12
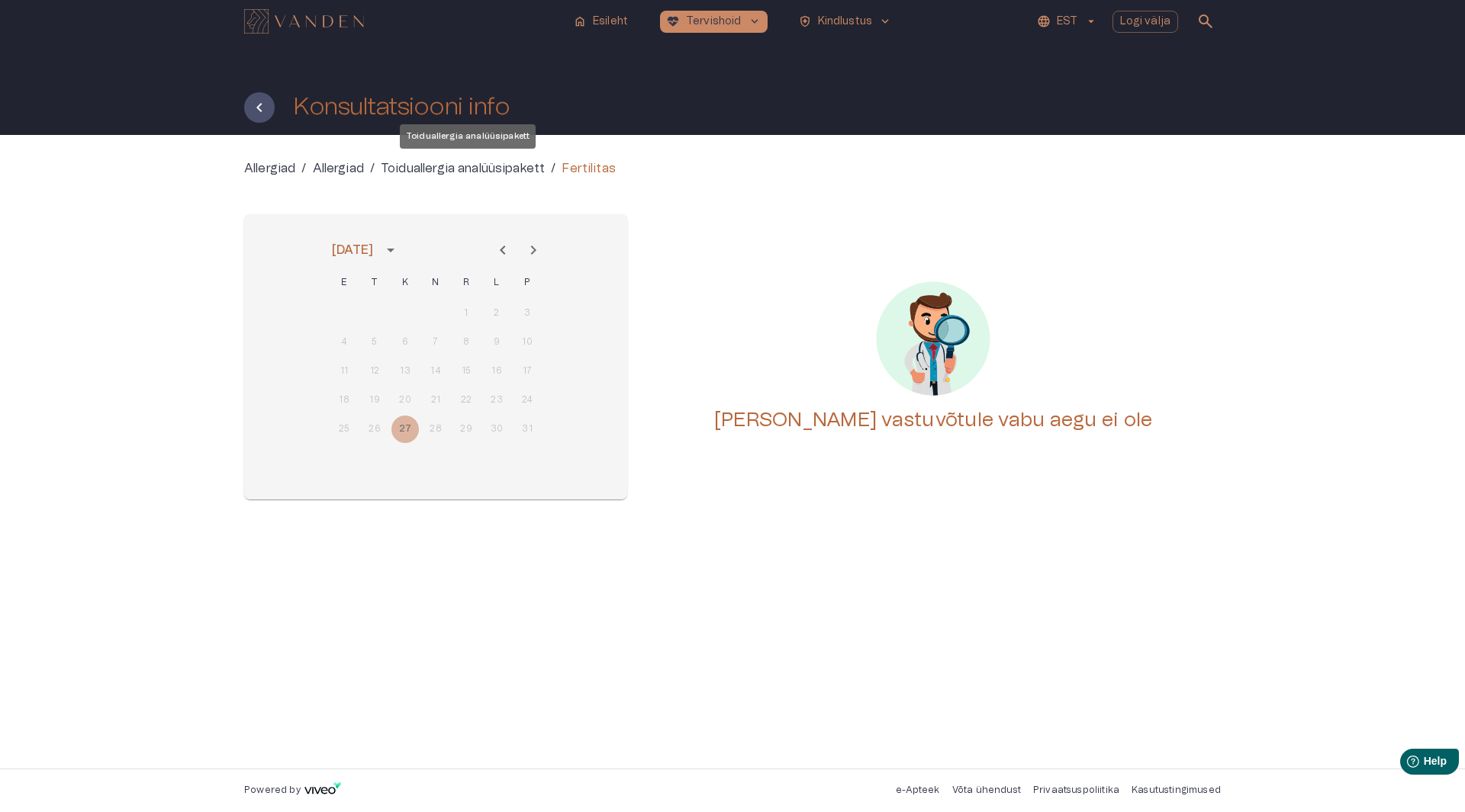
click at [467, 174] on p "Toiduallergia analüüsipakett" at bounding box center [463, 169] width 164 height 18
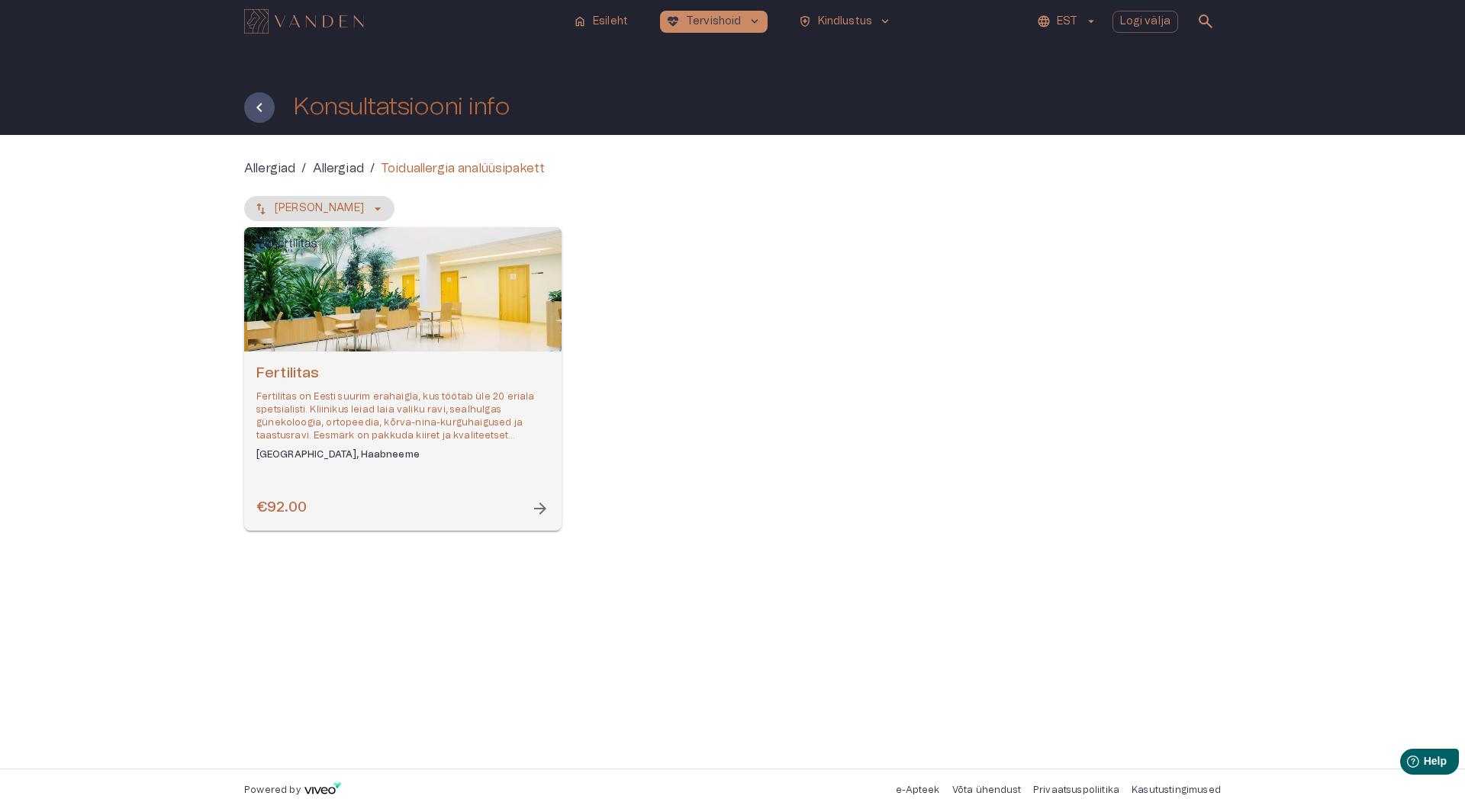
click at [311, 393] on p "Fertilitas on Eesti suurim erahaigla, kus töötab üle 20 eriala spetsialisti. Kl…" at bounding box center [403, 417] width 293 height 53
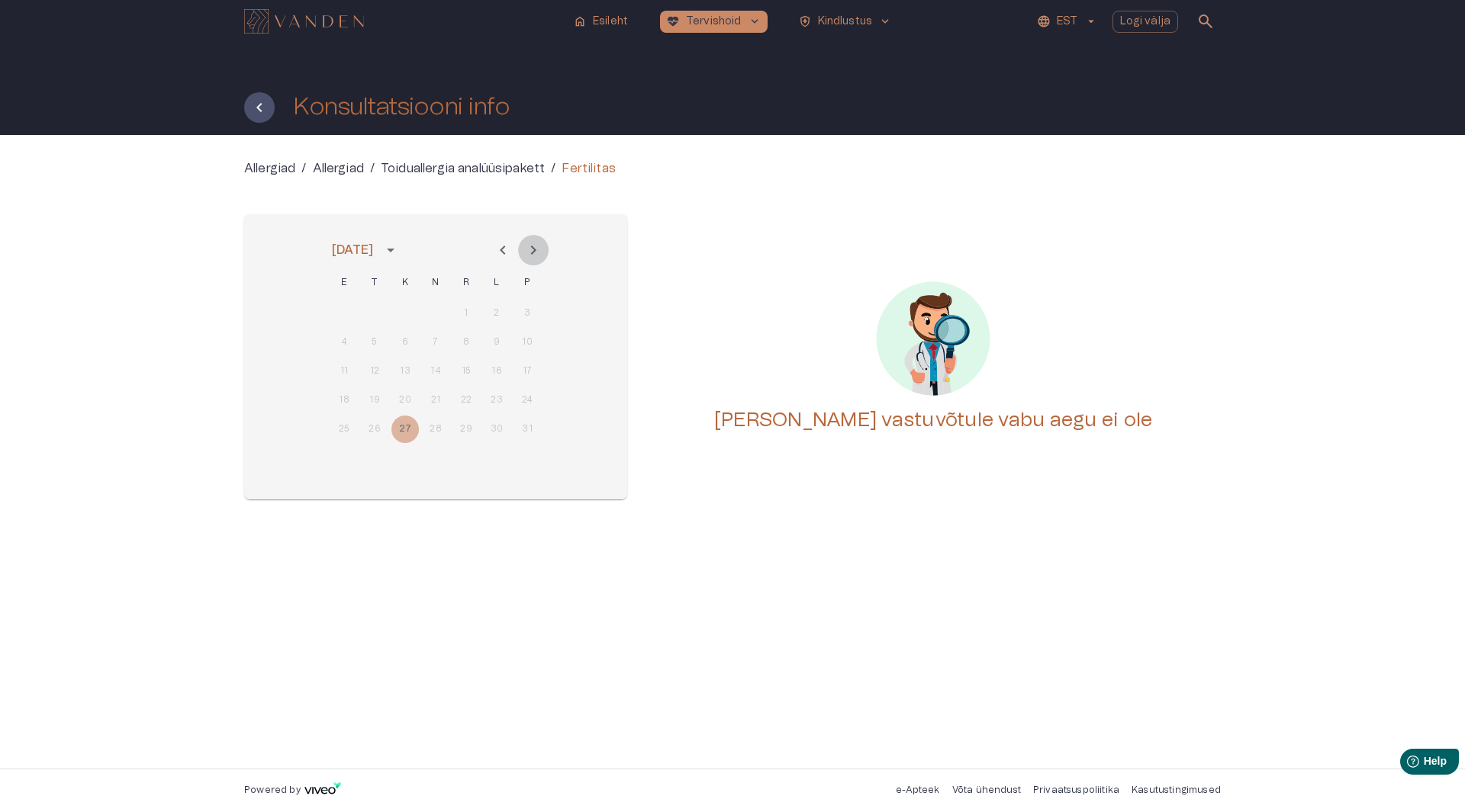
click at [529, 257] on icon "Next month" at bounding box center [533, 250] width 18 height 18
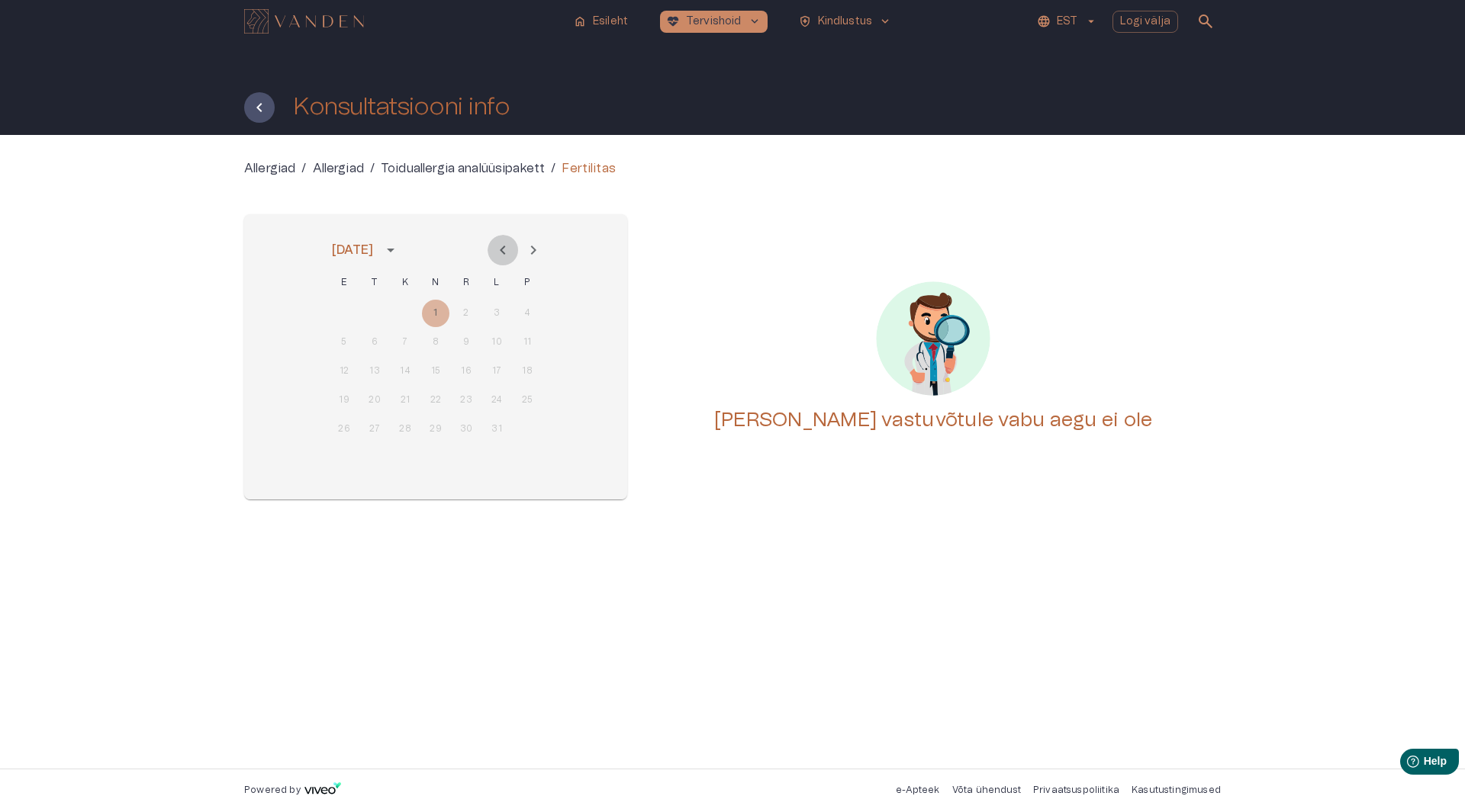
click at [506, 252] on icon "Previous month" at bounding box center [503, 250] width 18 height 18
click at [505, 252] on icon "Previous month" at bounding box center [503, 250] width 18 height 18
click at [504, 251] on icon "Previous month" at bounding box center [503, 250] width 18 height 18
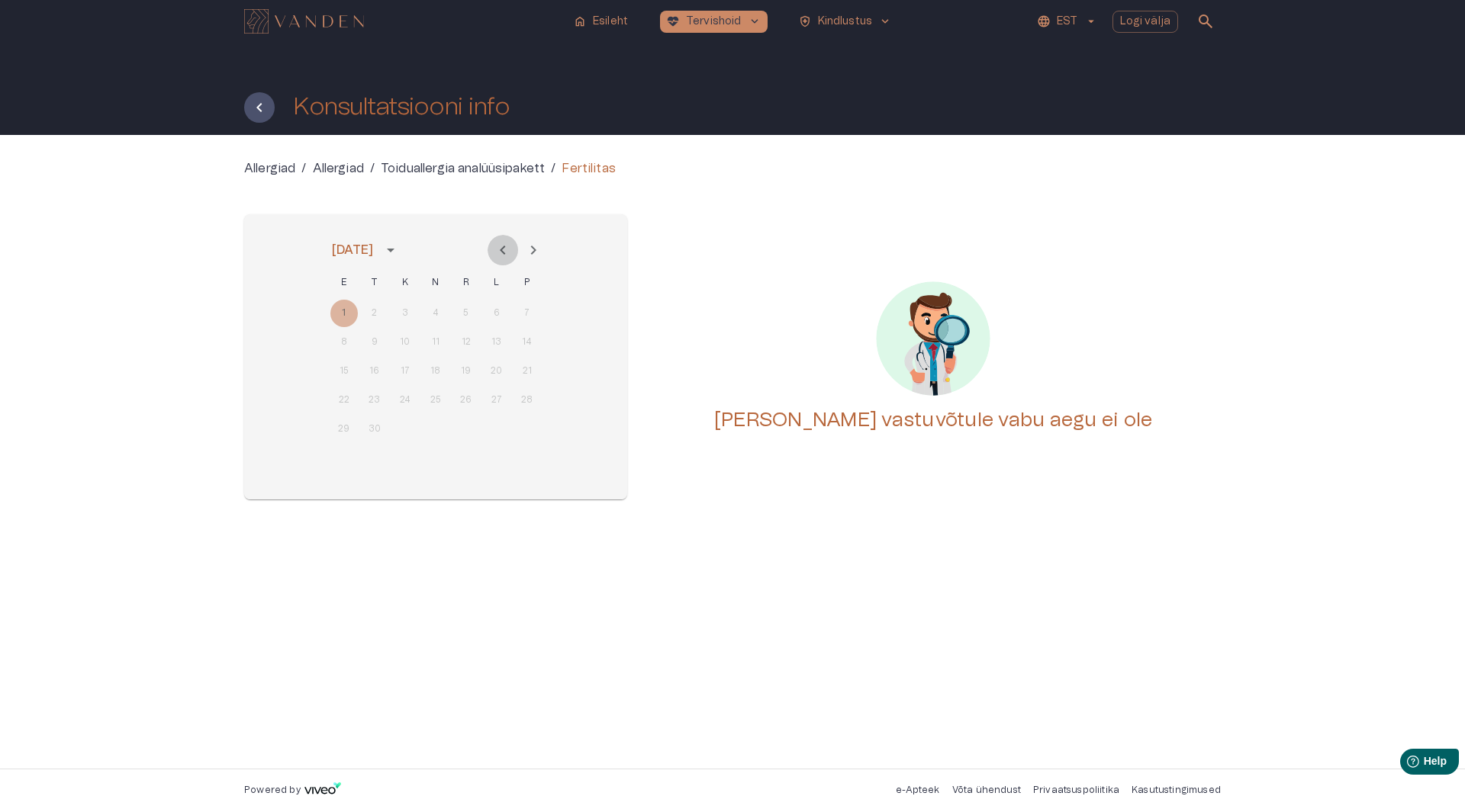
click at [504, 251] on div at bounding box center [518, 250] width 61 height 30
